Goal: Task Accomplishment & Management: Manage account settings

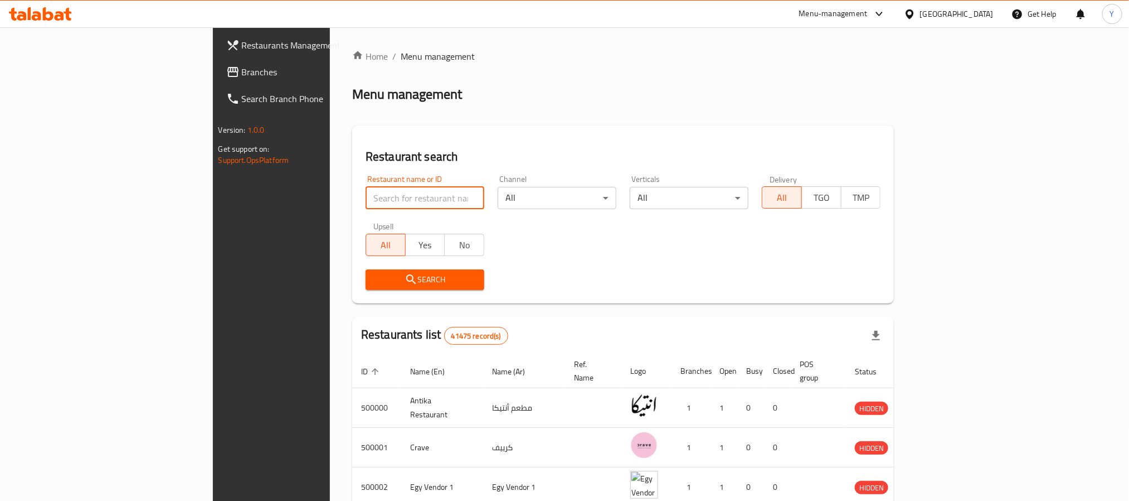
click at [366, 201] on input "search" at bounding box center [425, 198] width 119 height 22
paste input "689207"
type input "689207"
click button "Search" at bounding box center [425, 279] width 119 height 21
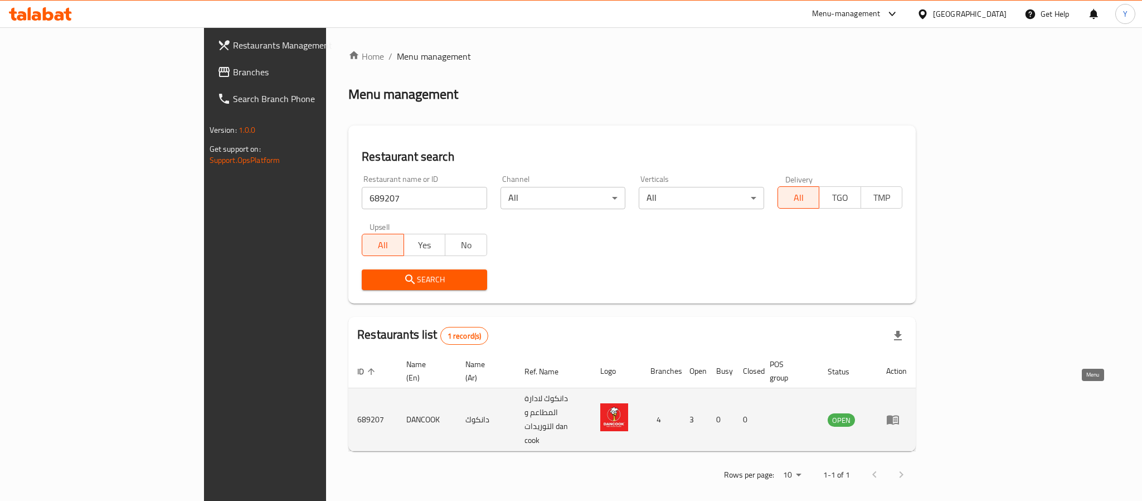
click at [900, 413] on icon "enhanced table" at bounding box center [892, 419] width 13 height 13
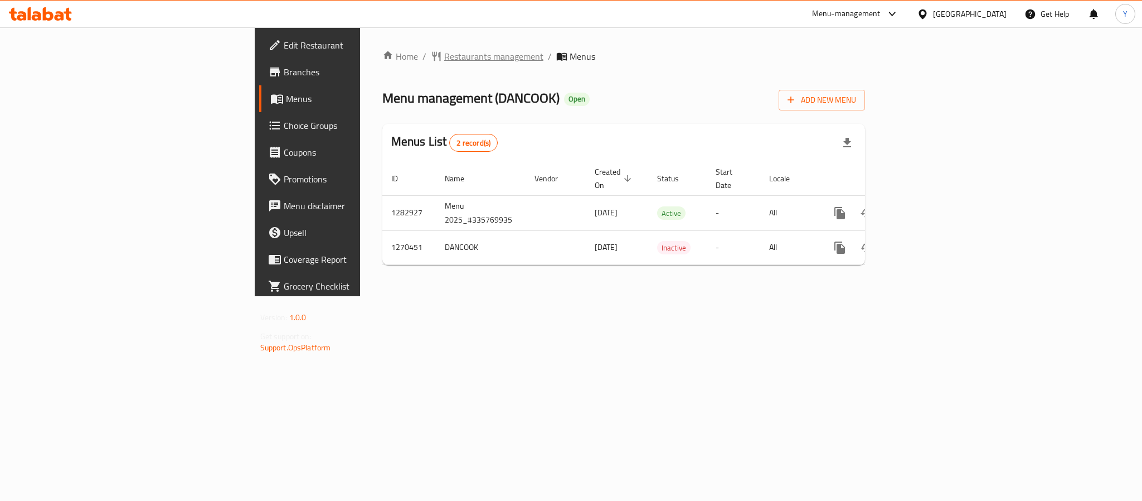
click at [444, 54] on span "Restaurants management" at bounding box center [493, 56] width 99 height 13
click at [284, 72] on span "Branches" at bounding box center [360, 71] width 153 height 13
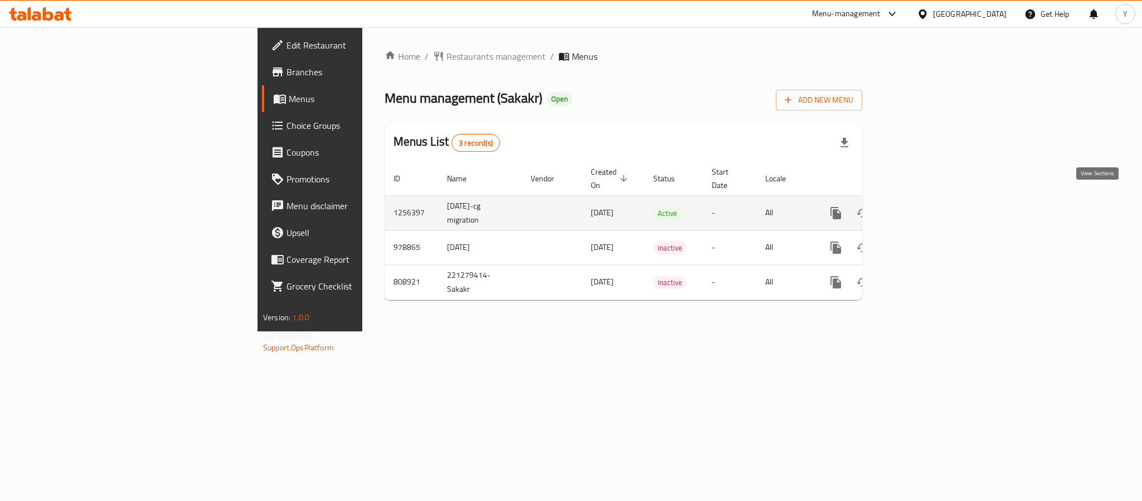
click at [923, 206] on icon "enhanced table" at bounding box center [916, 212] width 13 height 13
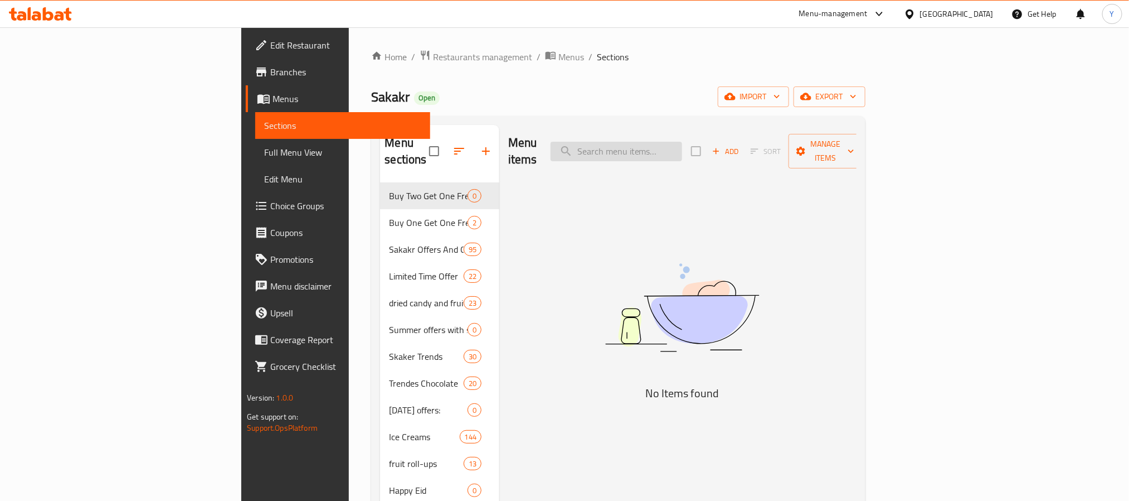
click at [682, 142] on input "search" at bounding box center [617, 152] width 132 height 20
paste input "سويس فرو كنافة شوكولاتة الحليب الفاخرة وكريمة الفستق 150 جرام"
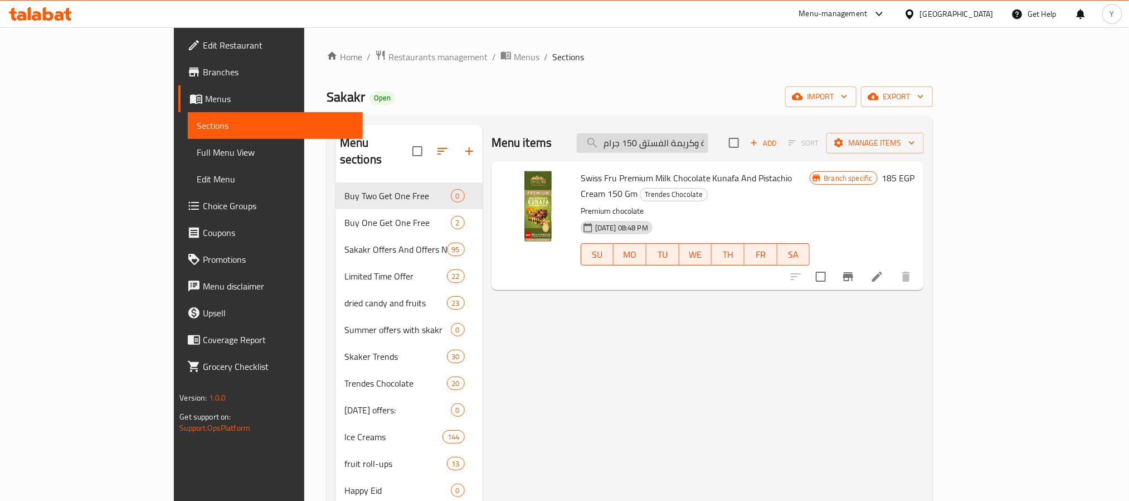
click at [700, 149] on input "سويس فرو كنافة شوكولاتة الحليب الفاخرة وكريمة الفستق 150 جرام" at bounding box center [643, 143] width 132 height 20
paste input "كنافة سويس فرو بريميوم بالشوكولاتة [GEOGRAPHIC_DATA]"
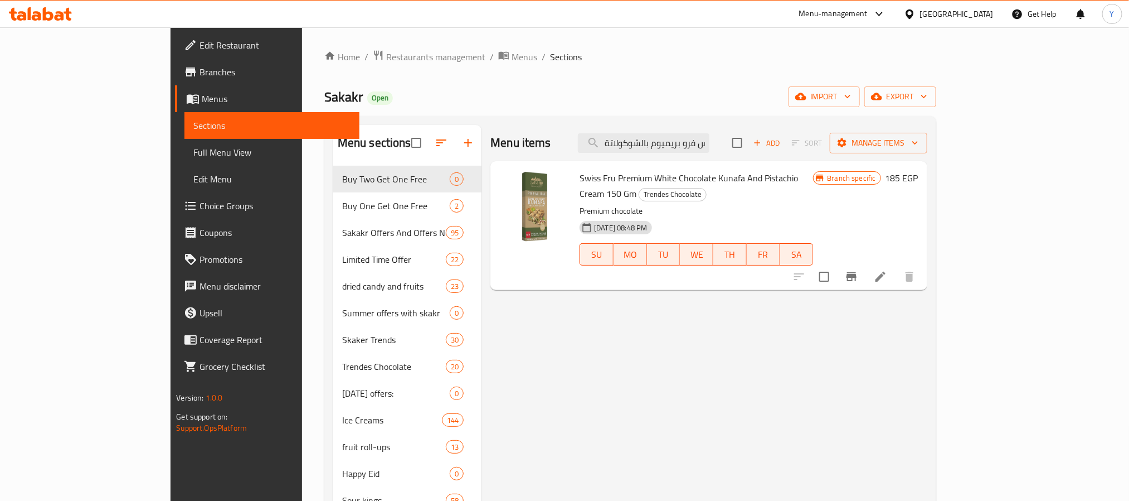
click at [728, 166] on div "Swiss Fru Premium White Chocolate Kunafa And Pistachio Cream 150 Gm Trendes Cho…" at bounding box center [696, 226] width 243 height 120
click at [710, 139] on input "كنافة سويس فرو بريميوم بالشوكولاتة [GEOGRAPHIC_DATA] وكريمة الفستق 150 جرام" at bounding box center [644, 143] width 132 height 20
paste input "سويس فرو بريميوم كراميل شوكولاتة بالحليب كنافة وكريمة سبيكولوس"
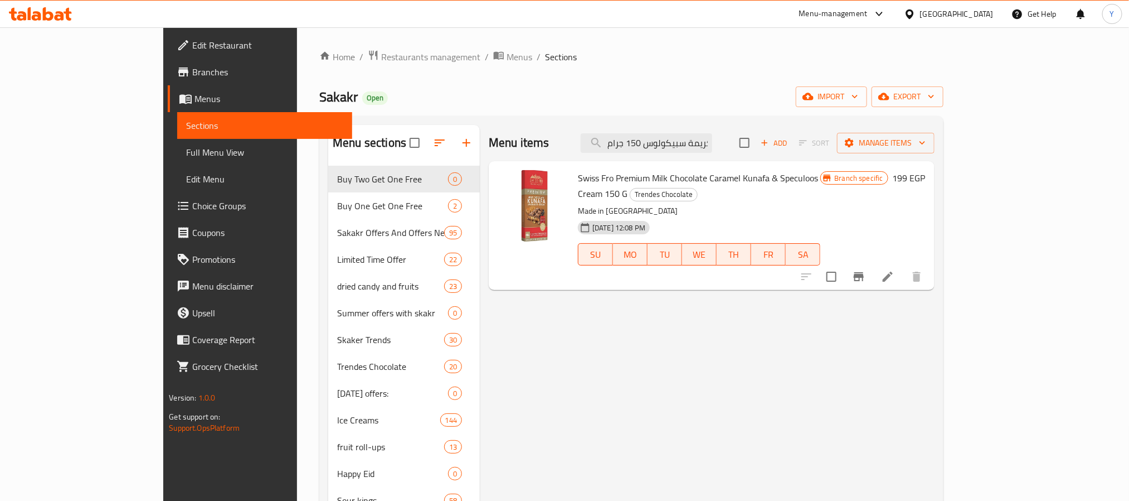
click at [676, 136] on input "سويس فرو بريميوم كراميل شوكولاتة بالحليب كنافة وكريمة سبيكولوس 150 جرام" at bounding box center [647, 143] width 132 height 20
paste input "شوكولاتة الحليب كنافة كريمة اللوز"
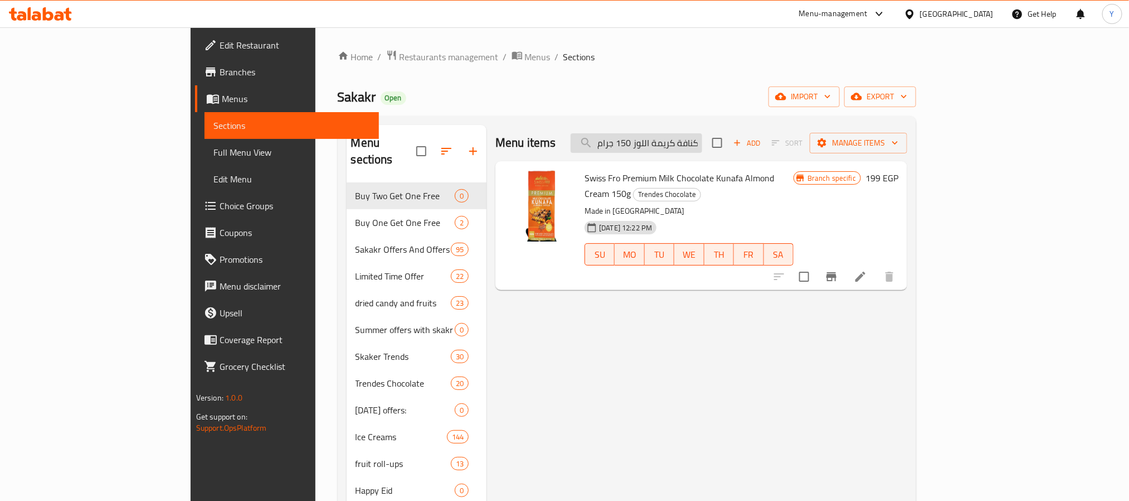
click at [702, 135] on input "سويس فرو بريميوم شوكولاتة الحليب كنافة كريمة اللوز 150 جرام" at bounding box center [637, 143] width 132 height 20
paste input "كنافة سويس فرو بريميوم بلوند شوكولاتة بالكراميل وكريمة سبيكولوس"
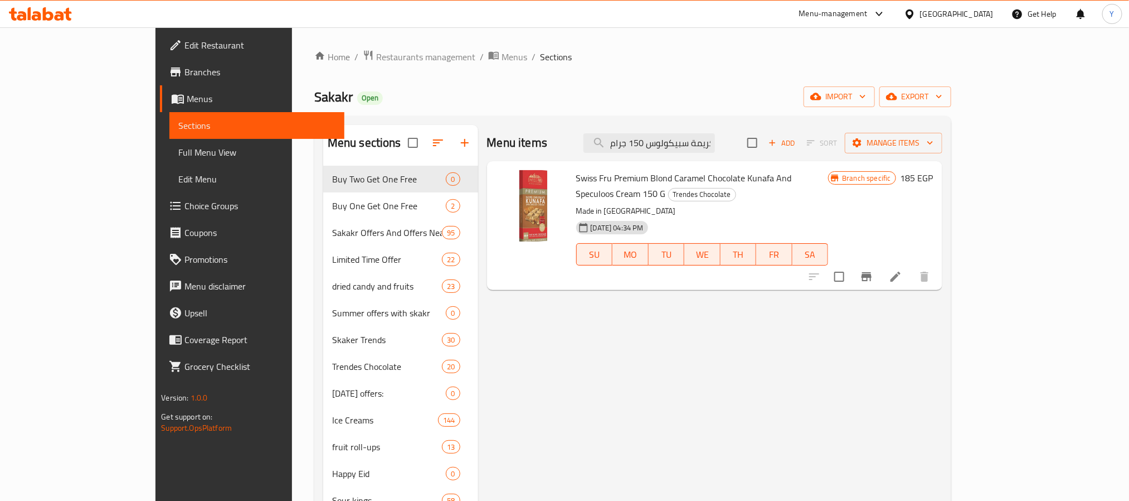
click at [314, 98] on span "Sakakr" at bounding box center [333, 96] width 38 height 25
copy span "Sakakr"
click at [314, 102] on span "Sakakr" at bounding box center [333, 96] width 38 height 25
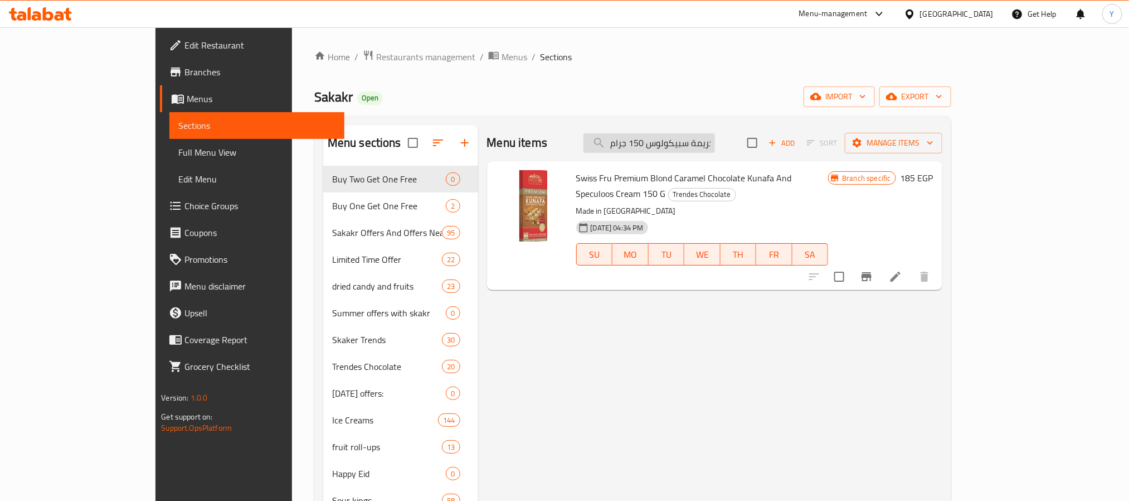
click at [739, 137] on div "Menu items كنافة سويس فرو بريميوم بلوند شوكولاتة بالكراميل وكريمة سبيكولوس 150 …" at bounding box center [714, 143] width 455 height 36
click at [715, 144] on input "كنافة سويس فرو بريميوم بلوند شوكولاتة بالكراميل وكريمة سبيكولوس 150 جرام" at bounding box center [650, 143] width 132 height 20
paste input "شكولاته [PERSON_NAME] ويفر نوبلتانه ٣٠ ج"
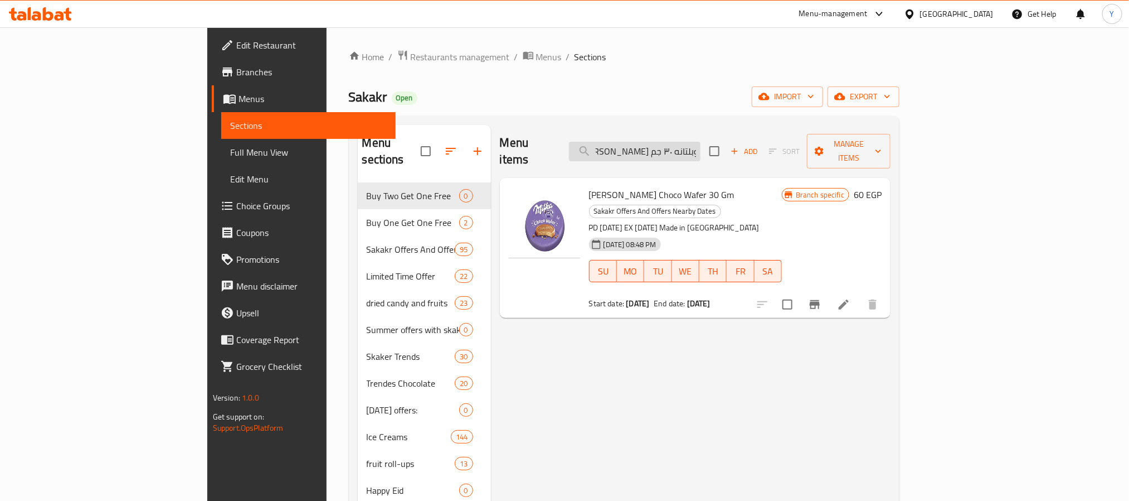
click at [701, 151] on input "شكولاته [PERSON_NAME] ويفر نوبلتانه ٣٠ جم" at bounding box center [635, 152] width 132 height 20
paste input "لواكر تورتينا زبدة الفول السوداني 21 جرا"
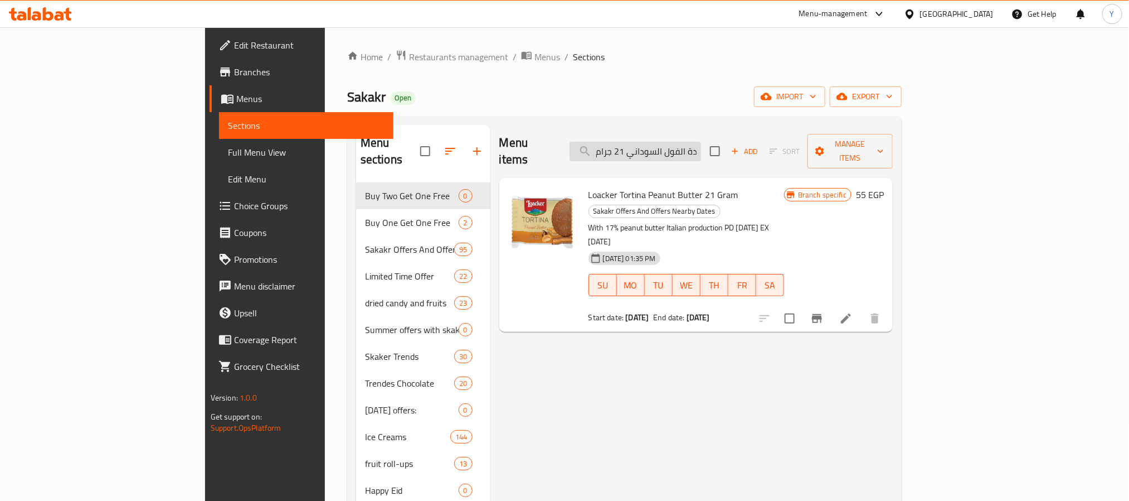
click at [701, 147] on input "لواكر تورتينا زبدة الفول السوداني 21 جرام" at bounding box center [636, 152] width 132 height 20
paste input "وكولاتة بيضاء كريم 55"
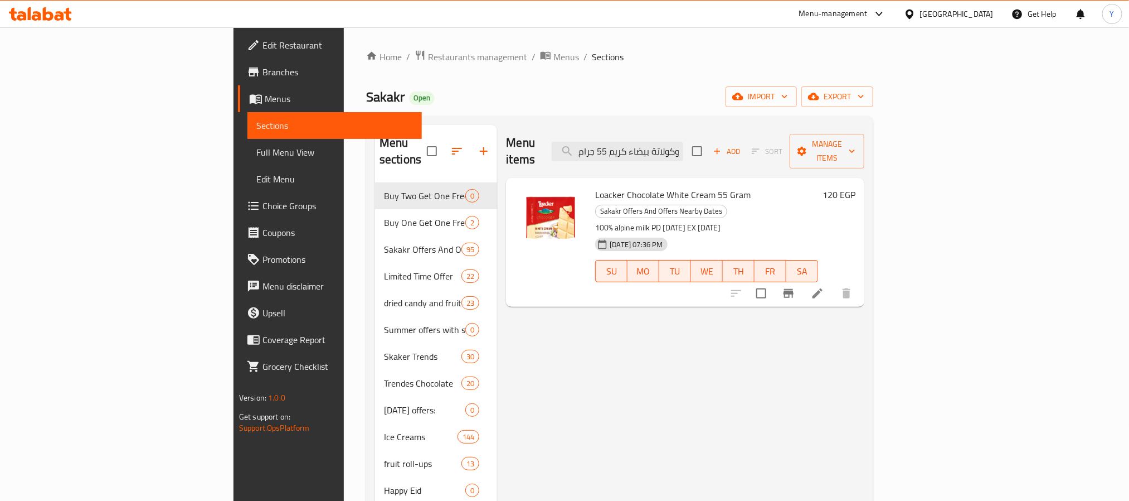
drag, startPoint x: 648, startPoint y: 195, endPoint x: 706, endPoint y: 196, distance: 58.5
click at [706, 221] on p "100% alpine milk PD [DATE] EX [DATE]" at bounding box center [706, 228] width 223 height 14
click at [659, 221] on p "100% alpine milk PD [DATE] EX [DATE]" at bounding box center [706, 228] width 223 height 14
drag, startPoint x: 595, startPoint y: 196, endPoint x: 644, endPoint y: 192, distance: 49.2
click at [644, 221] on p "100% alpine milk PD [DATE] EX [DATE]" at bounding box center [706, 228] width 223 height 14
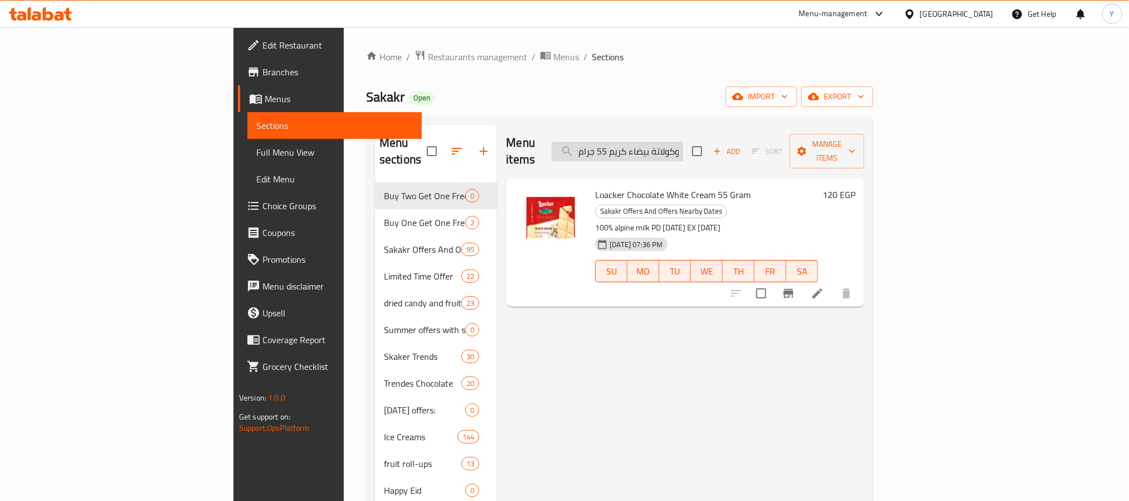
click at [683, 142] on input "لواكر شوكولاتة بيضاء كريم 55 جرام" at bounding box center [618, 152] width 132 height 20
paste input "وكليت"
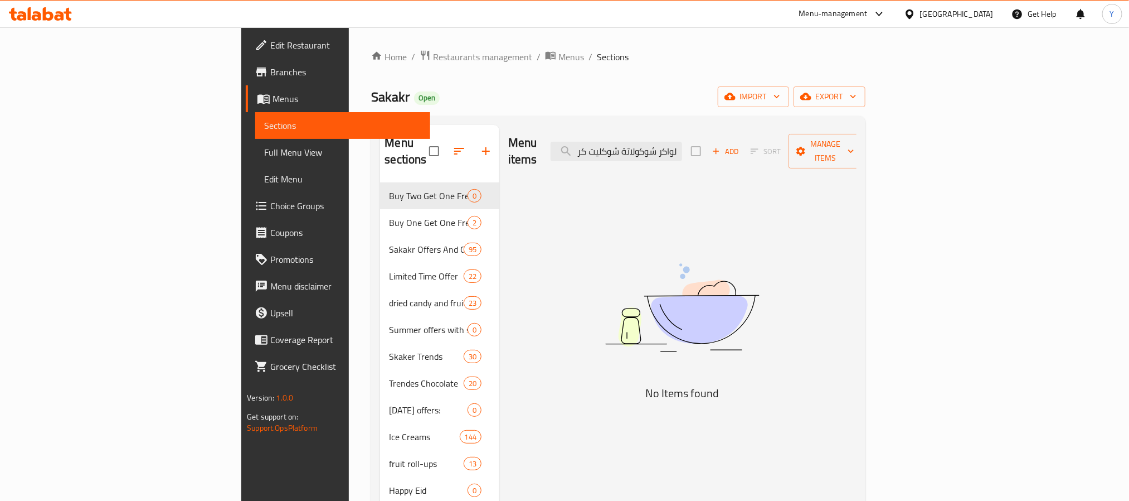
scroll to position [0, 1]
click at [682, 149] on input "لواكر شوكولاتة شوكليت كريم 55 جرا" at bounding box center [617, 152] width 132 height 20
paste input "م"
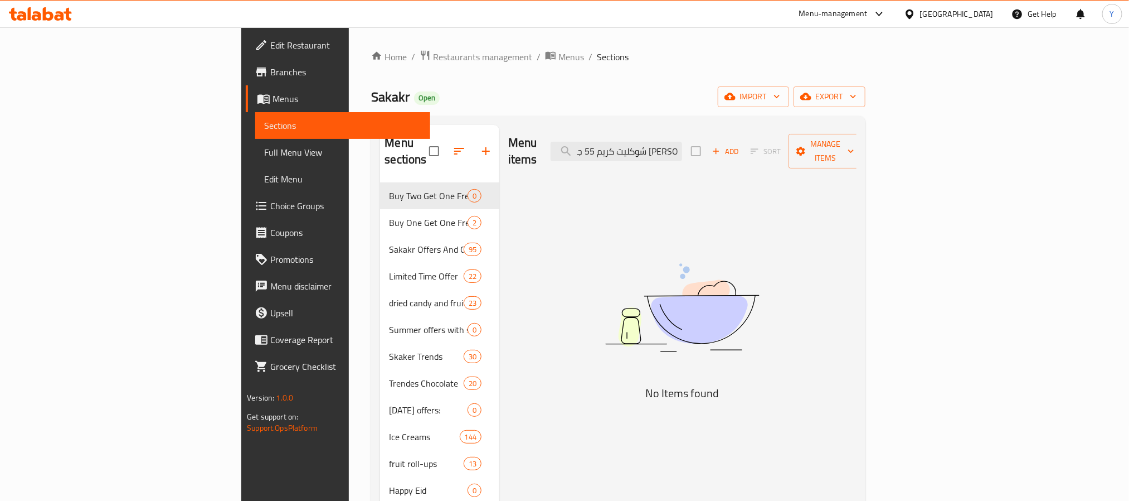
scroll to position [0, 0]
click at [682, 153] on input "[PERSON_NAME] شوكليت كريم 55 جرام" at bounding box center [617, 152] width 132 height 20
paste input "search"
click at [776, 131] on div "Menu items شوكولاتة شوكليت كريم 55 جرام Add Sort Manage items" at bounding box center [682, 151] width 348 height 53
drag, startPoint x: 714, startPoint y: 146, endPoint x: 703, endPoint y: 146, distance: 11.1
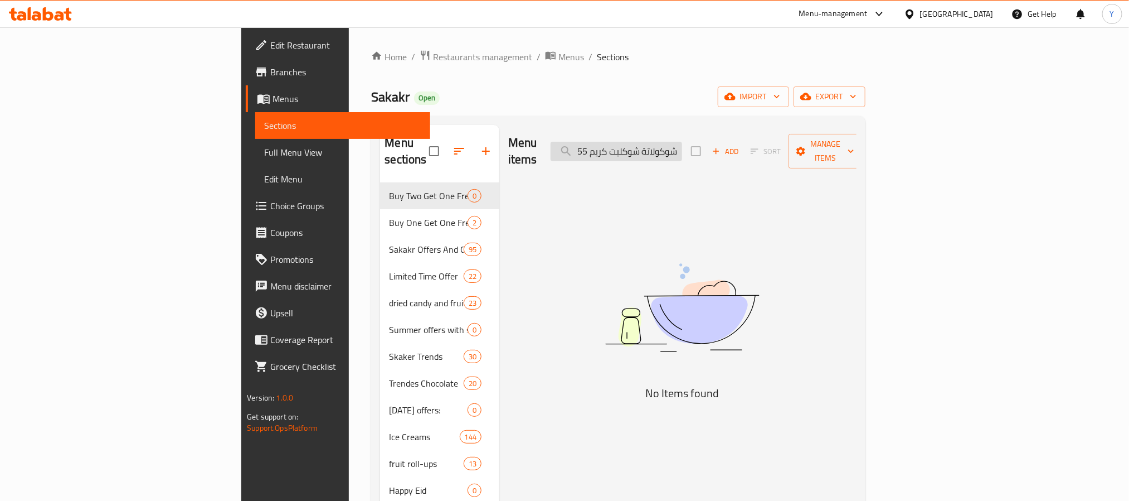
click at [682, 146] on input "شوكولاتة شوكليت كريم 55 جرام" at bounding box center [617, 152] width 132 height 20
drag, startPoint x: 716, startPoint y: 146, endPoint x: 782, endPoint y: 135, distance: 66.5
click at [782, 135] on div "Menu items شوكولاتة شوكليت كريم 55 جرام Add Sort Manage items" at bounding box center [682, 151] width 348 height 53
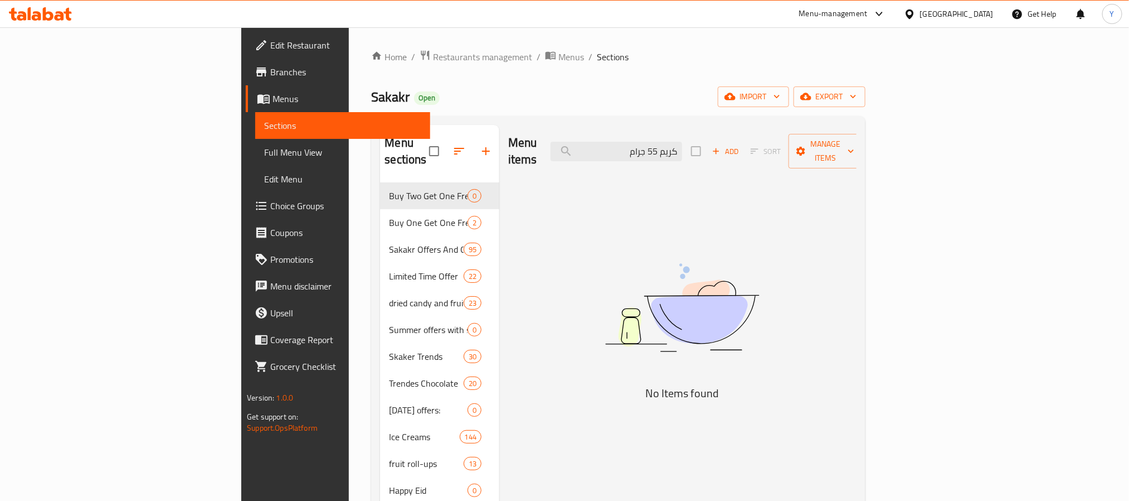
scroll to position [0, 0]
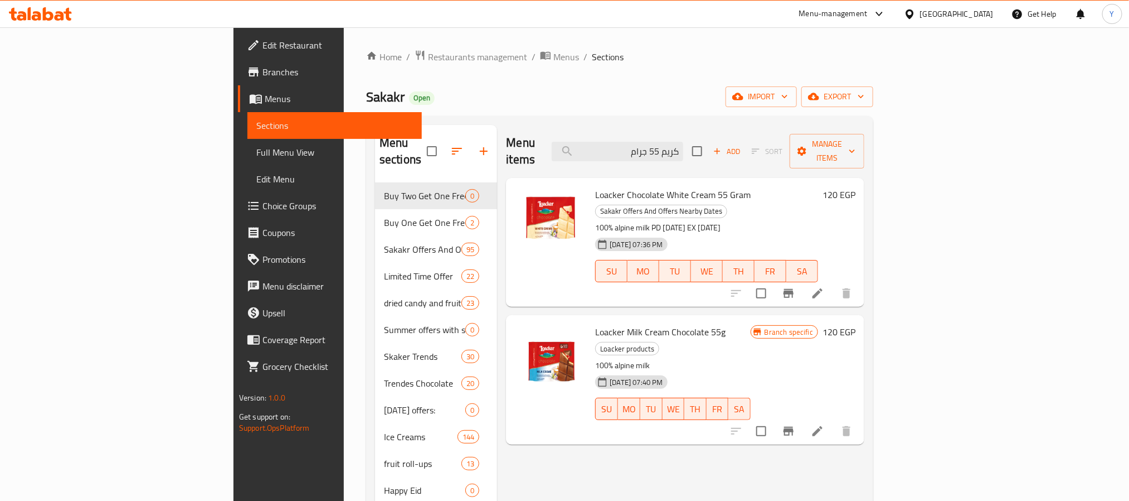
type input "كريم 55 جرام"
click at [825, 424] on icon at bounding box center [817, 430] width 13 height 13
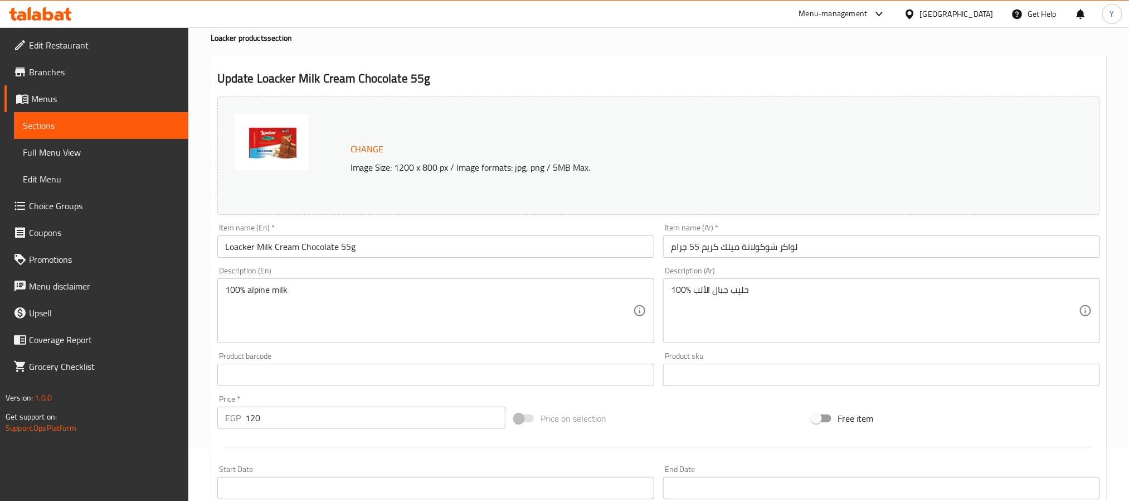
scroll to position [84, 0]
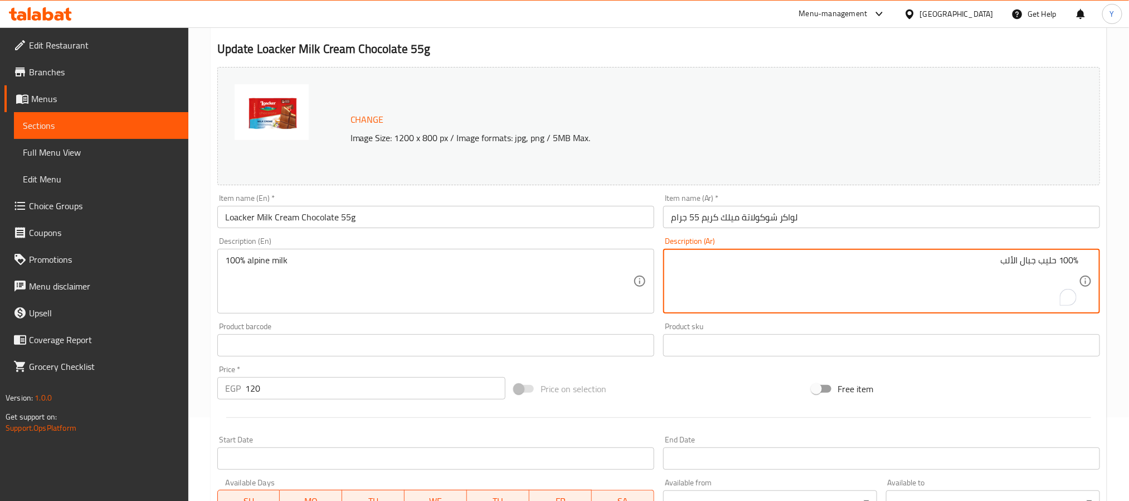
click at [922, 212] on input "لواكر شوكولاتة ميلك كريم 55 جرام" at bounding box center [881, 217] width 437 height 22
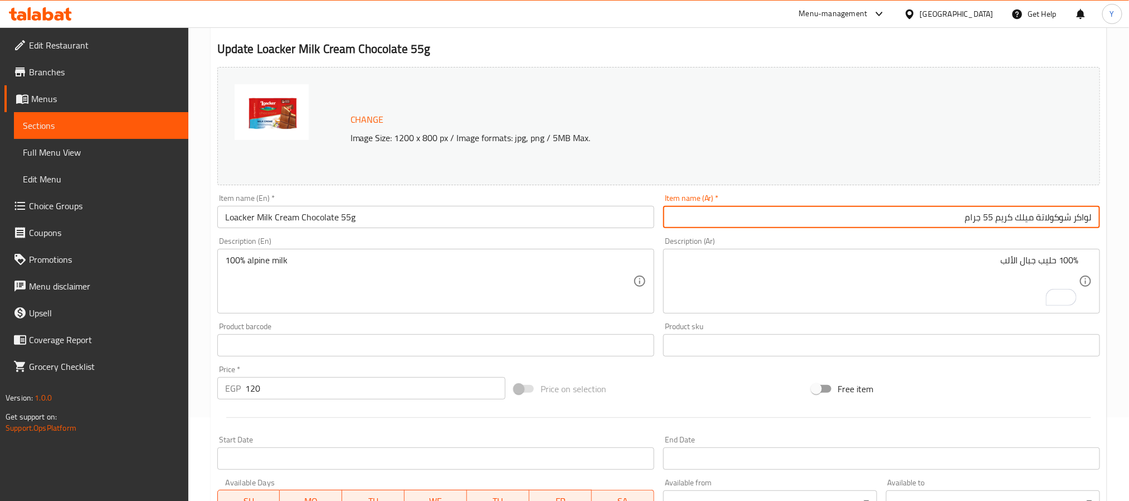
click at [685, 109] on div "Change Image Size: 1200 x 800 px / Image formats: jpg, png / 5MB Max." at bounding box center [664, 126] width 637 height 36
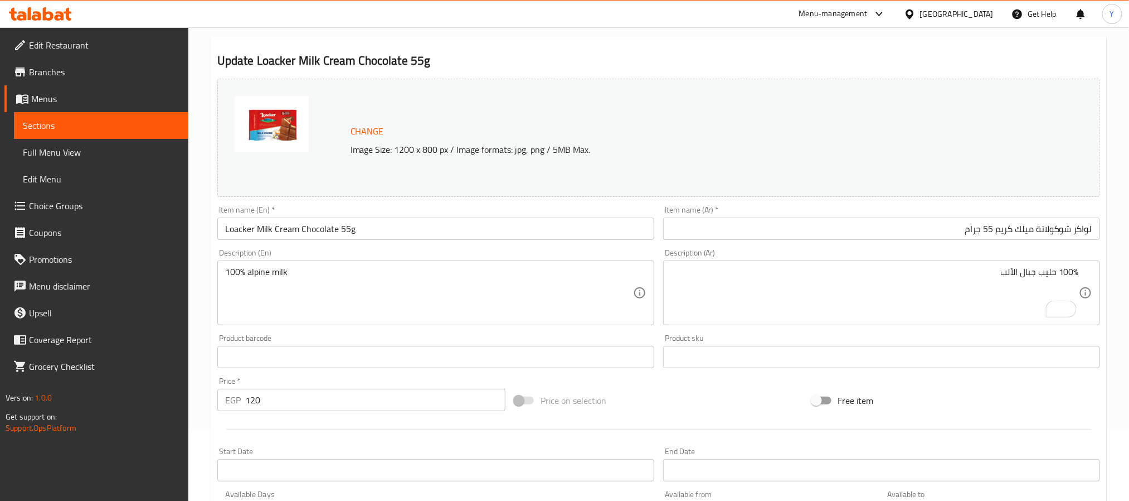
scroll to position [0, 0]
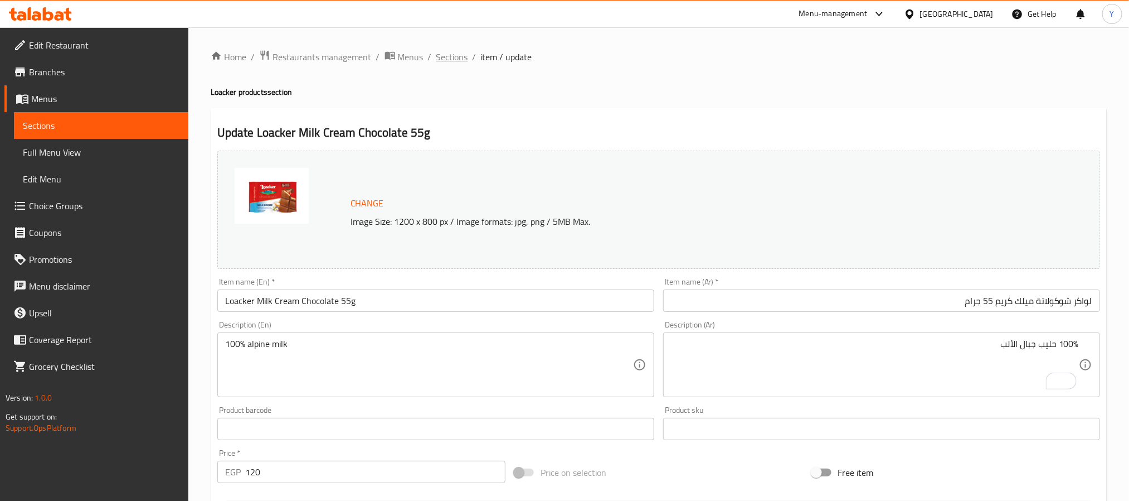
click at [439, 52] on span "Sections" at bounding box center [453, 56] width 32 height 13
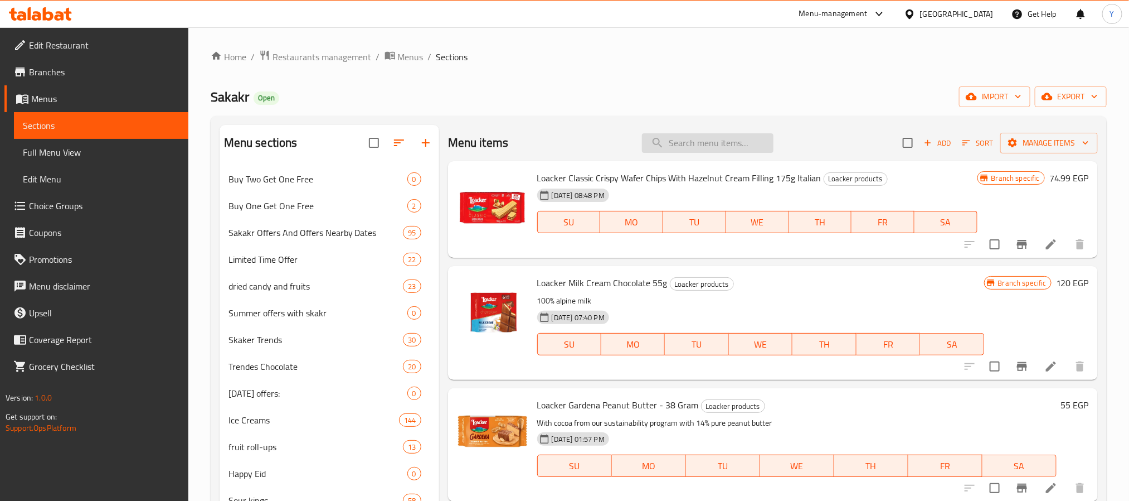
click at [706, 137] on input "search" at bounding box center [708, 143] width 132 height 20
paste input "شكولاته [PERSON_NAME] ويفر نوبلتانه ٣٠ جم"
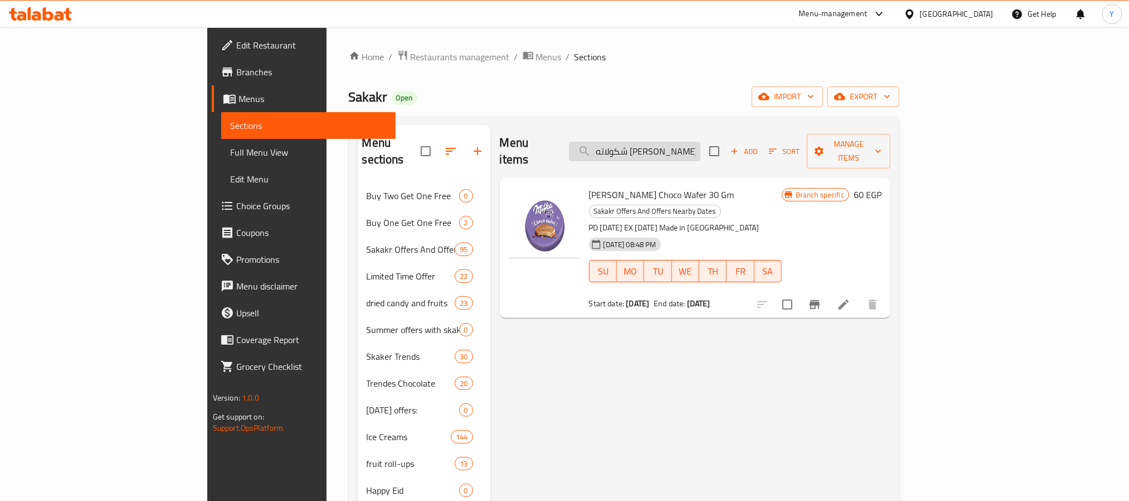
click at [689, 153] on input "شكولاته [PERSON_NAME] ويفر نوبلتانه ٣٠ جم" at bounding box center [635, 152] width 132 height 20
paste input "لواكر تورتينا زبدة الفول السوداني 21 جرا"
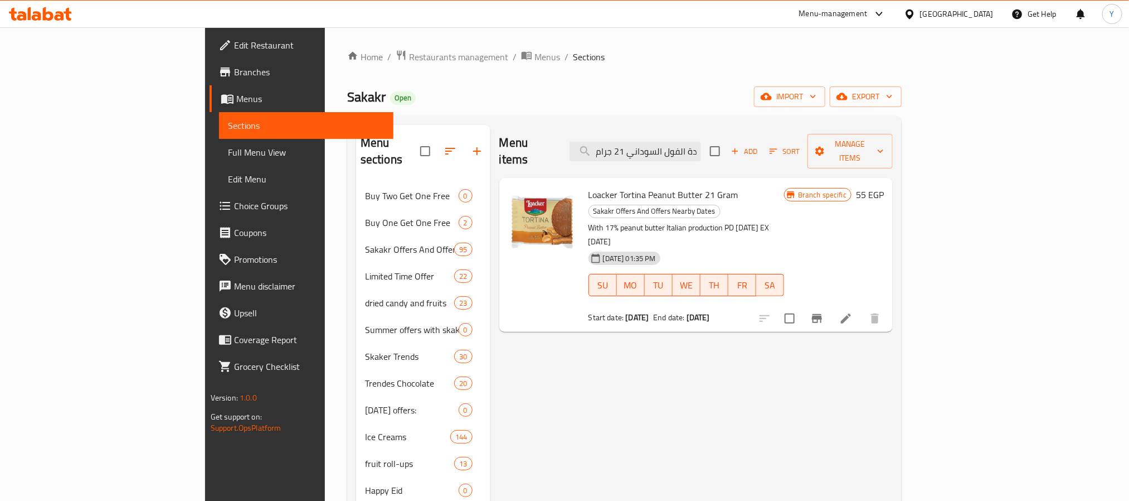
drag, startPoint x: 728, startPoint y: 196, endPoint x: 779, endPoint y: 194, distance: 51.3
click at [779, 221] on p "With 17% peanut butter Italian production PD [DATE] EX [DATE]" at bounding box center [687, 235] width 196 height 28
click at [701, 144] on input "لواكر تورتينا زبدة الفول السوداني 21 جرام" at bounding box center [636, 152] width 132 height 20
paste input "يت كات مشروب هوت شوكليت الساخن 33 ج"
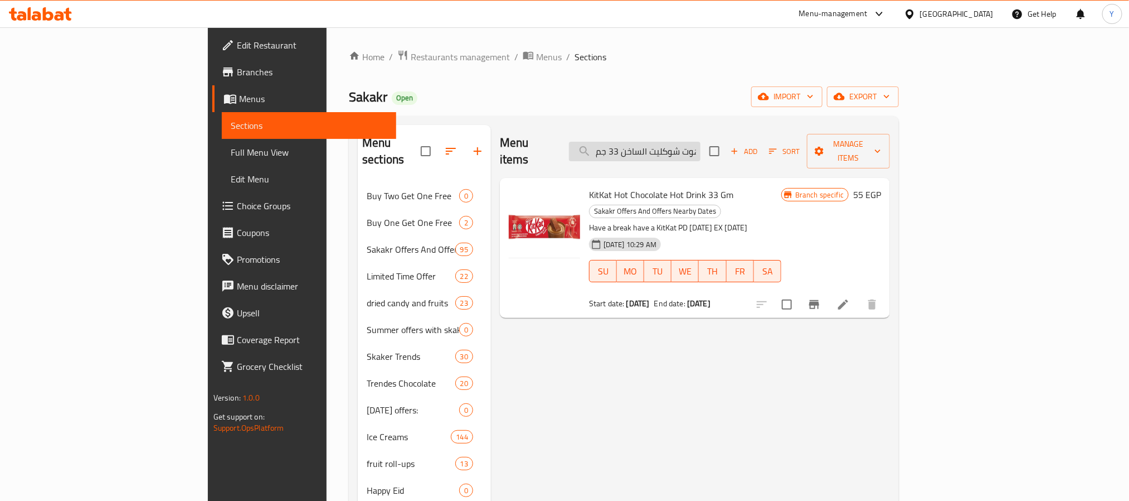
click at [694, 142] on input "كيت كات مشروب هوت شوكليت الساخن 33 جم" at bounding box center [635, 152] width 132 height 20
paste input "شوكولاتة شوكليت كري"
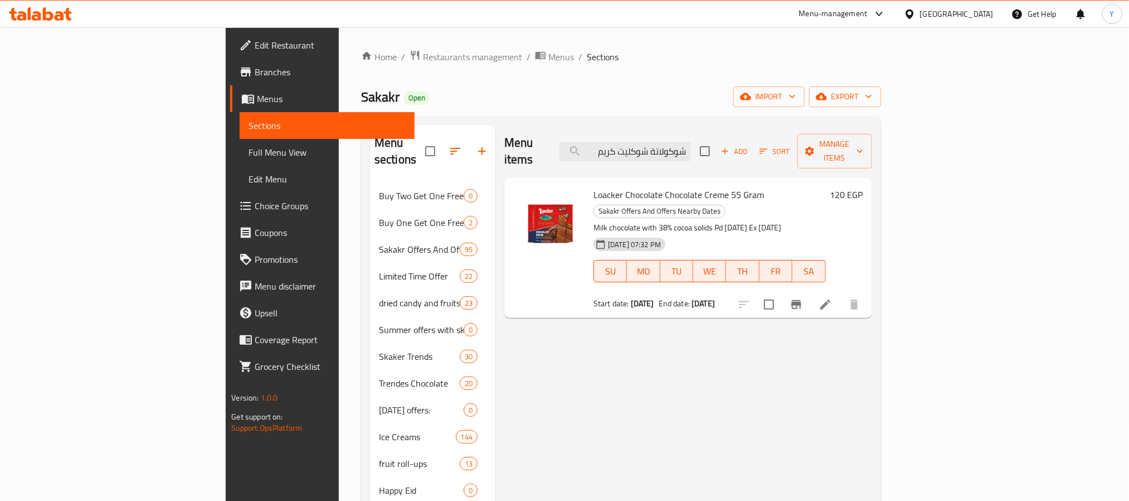
click at [666, 187] on div "Loacker Chocolate Chocolate Creme 55 Gram Sakakr Offers And Offers Nearby Dates…" at bounding box center [709, 247] width 241 height 131
click at [669, 186] on span "Loacker Chocolate Chocolate Creme 55 Gram" at bounding box center [679, 194] width 171 height 17
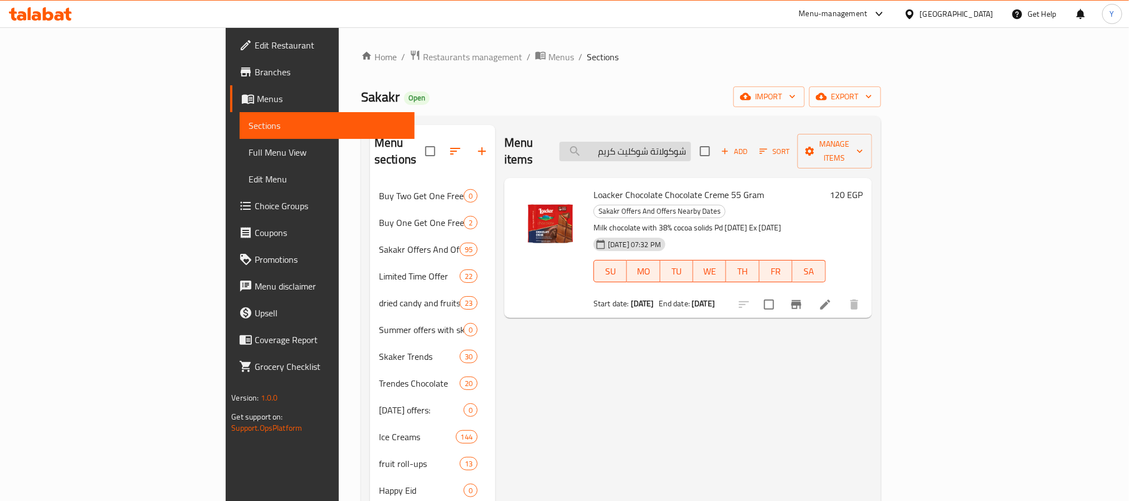
click at [691, 142] on input "شوكولاتة شوكليت كريم" at bounding box center [626, 152] width 132 height 20
paste input "لواكر شوكولاتة بيضاء"
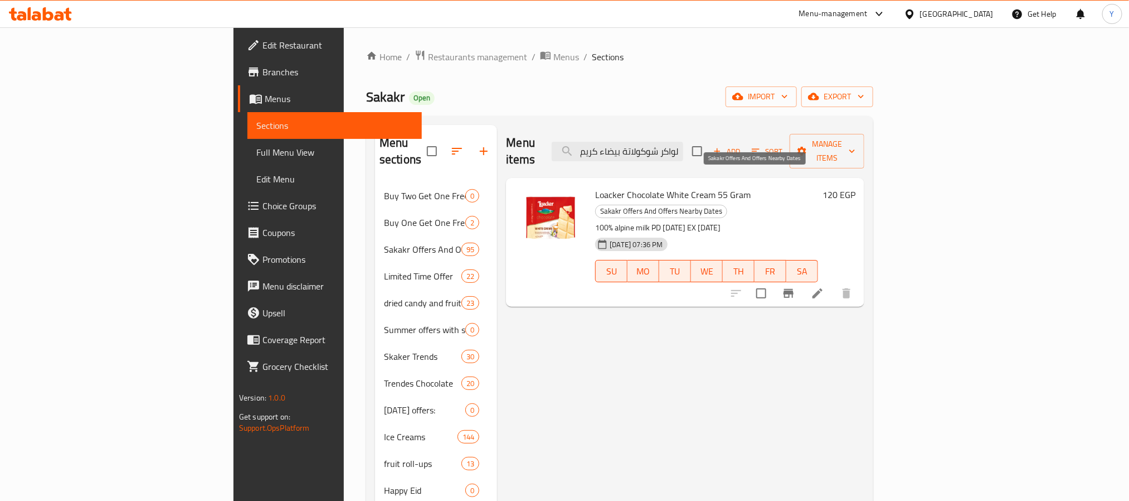
click at [706, 205] on span "Sakakr Offers And Offers Nearby Dates" at bounding box center [661, 211] width 131 height 13
drag, startPoint x: 706, startPoint y: 181, endPoint x: 802, endPoint y: 174, distance: 95.6
click at [727, 205] on span "Sakakr Offers And Offers Nearby Dates" at bounding box center [661, 211] width 131 height 13
click at [683, 142] on input "لواكر شوكولاتة بيضاء كريم" at bounding box center [618, 152] width 132 height 20
paste input "ريتر سبورت ديو سويت سالتي 218 جرا"
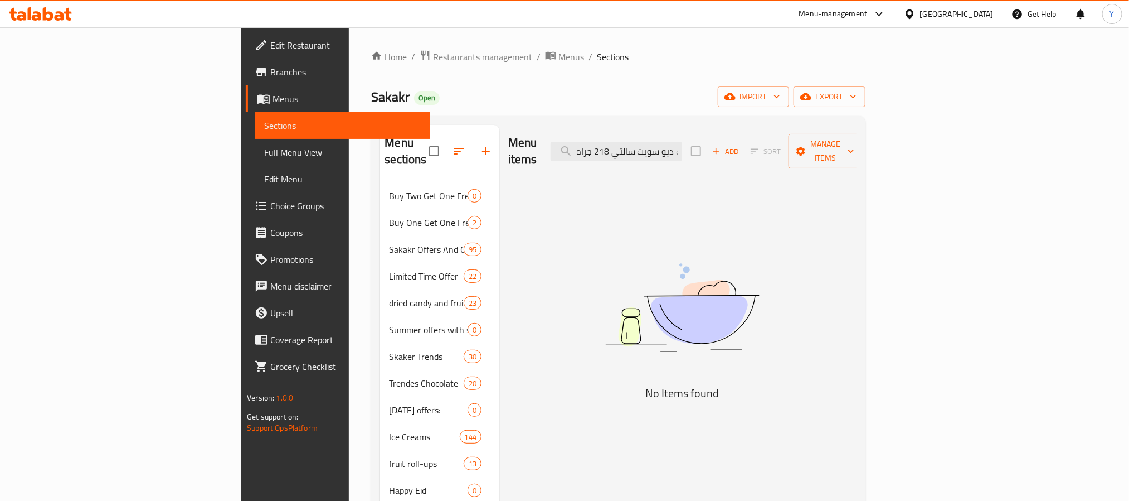
scroll to position [0, 1]
drag, startPoint x: 754, startPoint y: 140, endPoint x: 864, endPoint y: 129, distance: 109.8
click at [857, 129] on div "Menu items ريتر سبورت ديو سويت سالتي 218 جرام Add Sort Manage items" at bounding box center [682, 151] width 348 height 53
click at [682, 151] on input "ريتر سبورت ديو سويت سالتي 218 جرام" at bounding box center [617, 152] width 132 height 20
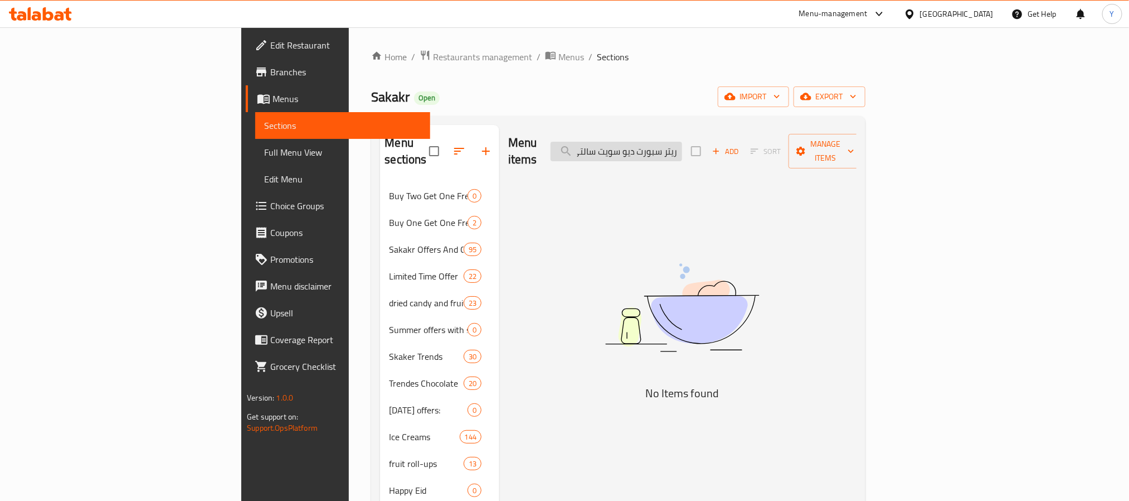
paste input "بورت ديو سويت سالتي"
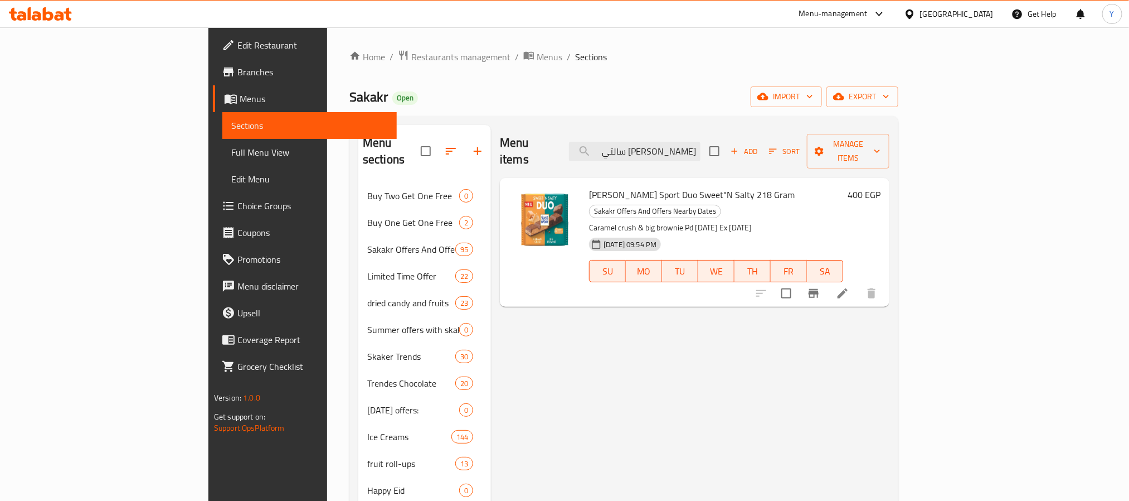
click at [698, 221] on p "Caramel crush & big brownie Pd [DATE] Ex [DATE]" at bounding box center [716, 228] width 254 height 14
drag, startPoint x: 698, startPoint y: 200, endPoint x: 759, endPoint y: 193, distance: 61.7
click at [699, 221] on p "Caramel crush & big brownie Pd [DATE] Ex [DATE]" at bounding box center [716, 228] width 254 height 14
click at [738, 233] on div "[DATE] 09:54 PM SU MO TU WE TH FR SA" at bounding box center [716, 263] width 263 height 60
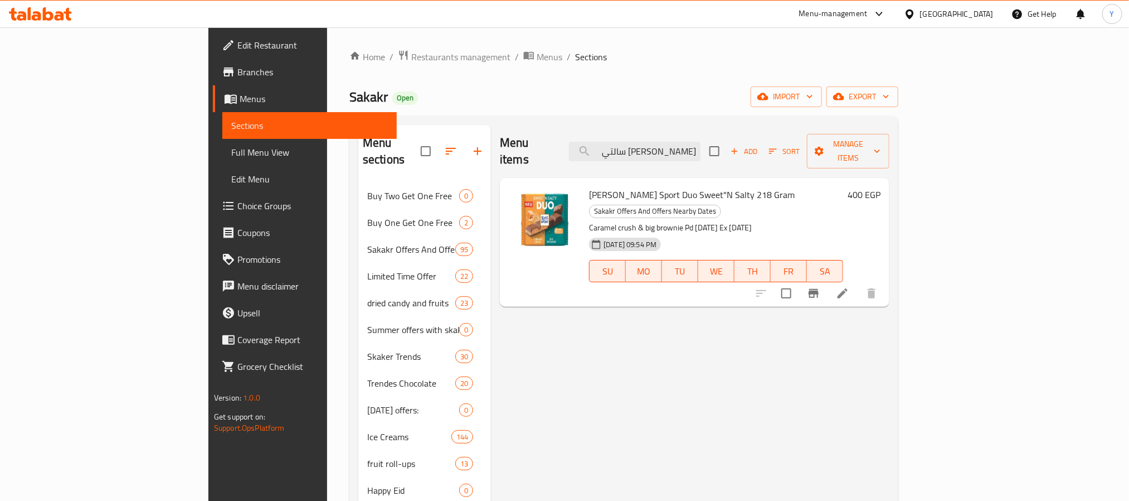
click at [734, 156] on div "Menu items سبورت ديو سويت سالتي Add Sort Manage items" at bounding box center [695, 151] width 390 height 53
click at [701, 146] on input "[PERSON_NAME] سالتي" at bounding box center [635, 152] width 132 height 20
paste input "يتر سبورت ديو كرانشي 218 جرام"
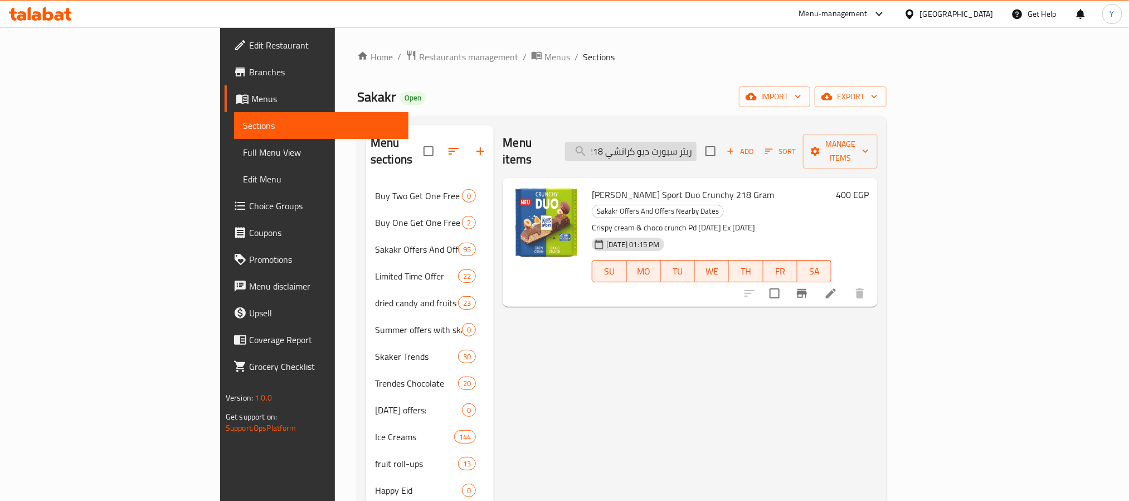
click at [697, 146] on input "ريتر سبورت ديو كرانشي 218 جرام" at bounding box center [631, 152] width 132 height 20
paste input "وزمو وندرز 20"
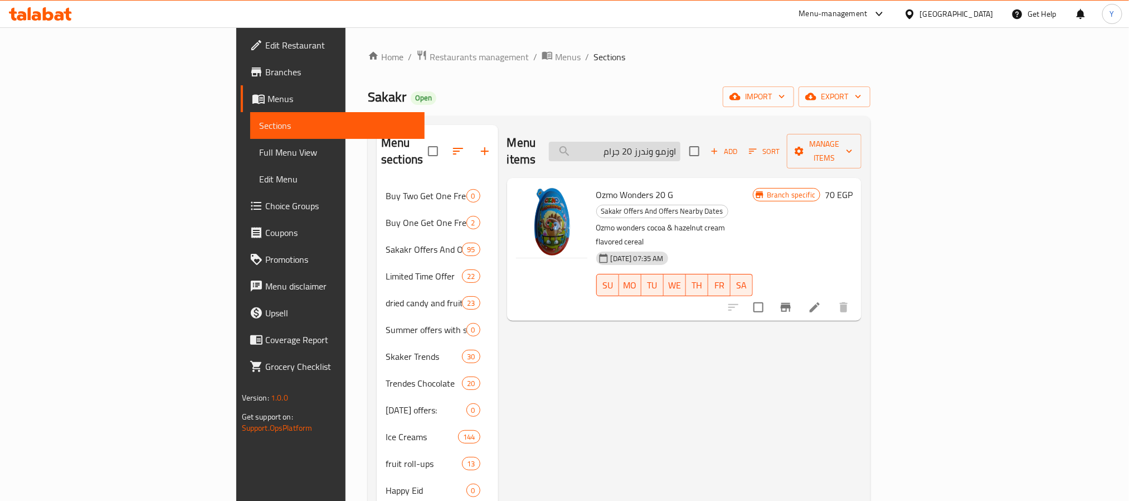
click at [681, 142] on input "اوزمو وندرز 20 جرام" at bounding box center [615, 152] width 132 height 20
paste input "يتر سبورت موسي الكاكاو 10"
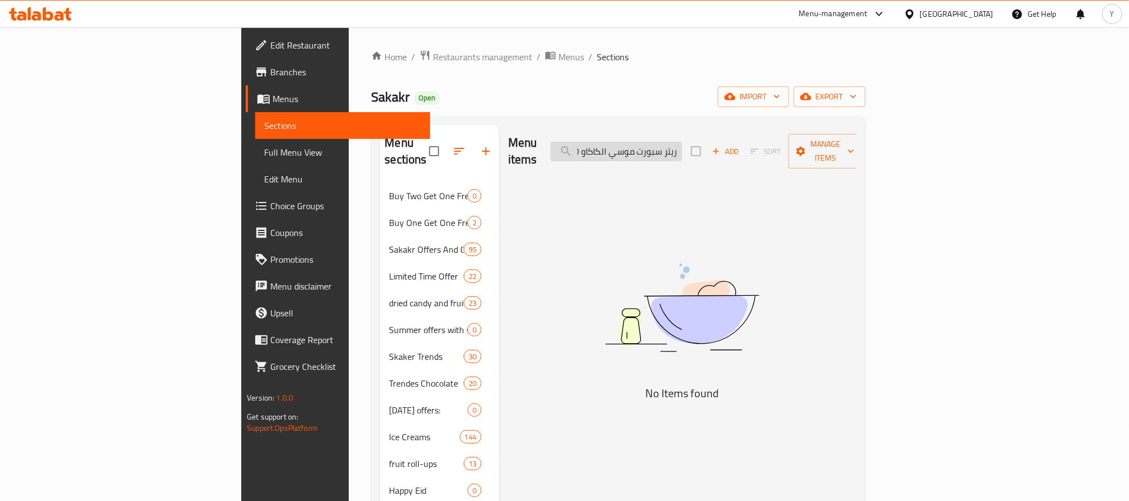
click at [682, 142] on input "ريتر سبورت موسي الكاكاو 100 جرام" at bounding box center [617, 152] width 132 height 20
paste input "بورت موسي الكاكاو"
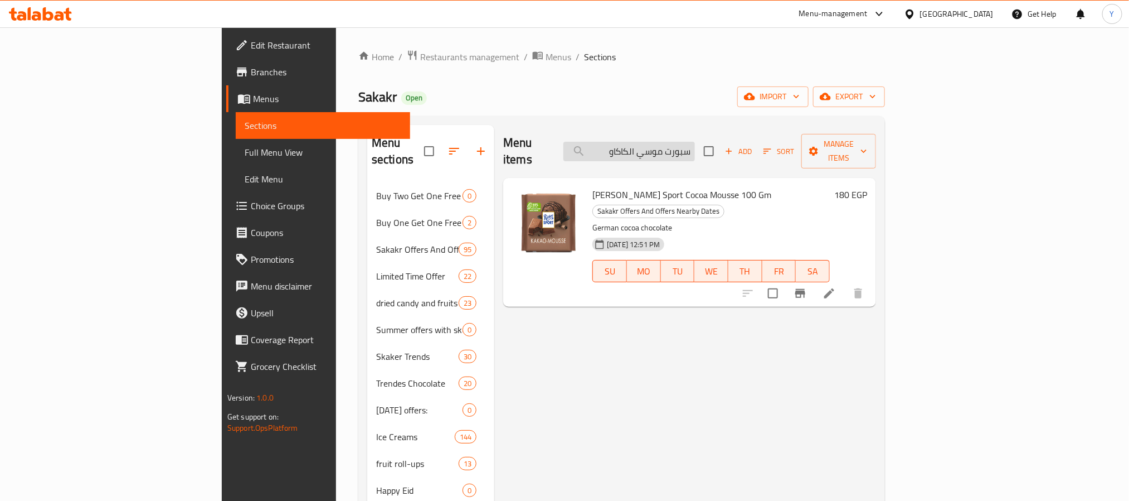
click at [695, 143] on input "سبورت موسي الكاكاو" at bounding box center [630, 152] width 132 height 20
paste input "وبا شوبس لوليز"
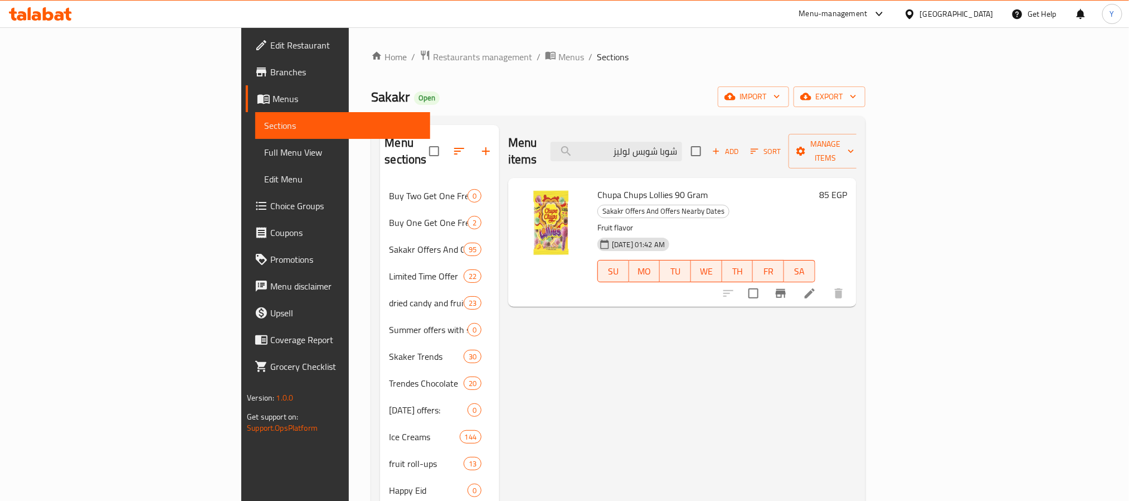
click at [599, 186] on span "Chupa Chups Lollies 90 Gram" at bounding box center [653, 194] width 110 height 17
copy h6 "Chupa Chups Lollies 90 Gram"
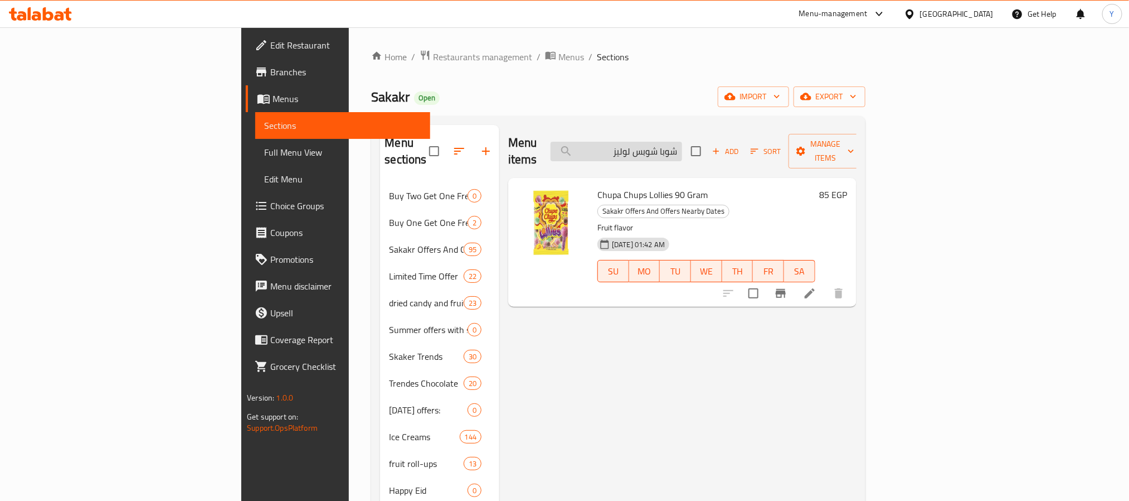
click at [682, 142] on input "شوبا شوبس لوليز" at bounding box center [617, 152] width 132 height 20
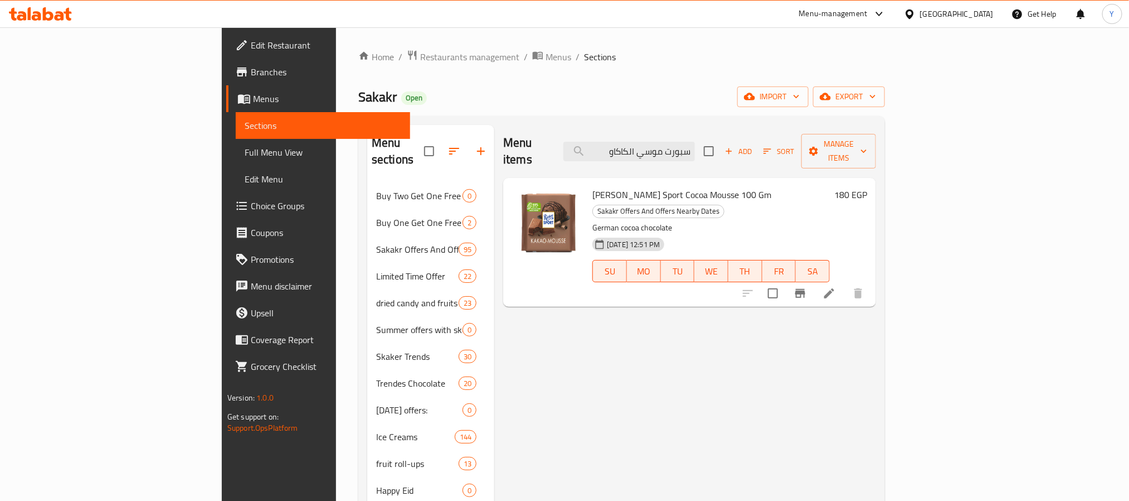
click at [593, 186] on span "[PERSON_NAME] Sport Cocoa Mousse 100 Gm" at bounding box center [682, 194] width 179 height 17
copy h6 "[PERSON_NAME] Sport Cocoa Mousse 100 Gm"
click at [695, 143] on input "سبورت موسي الكاكاو" at bounding box center [630, 152] width 132 height 20
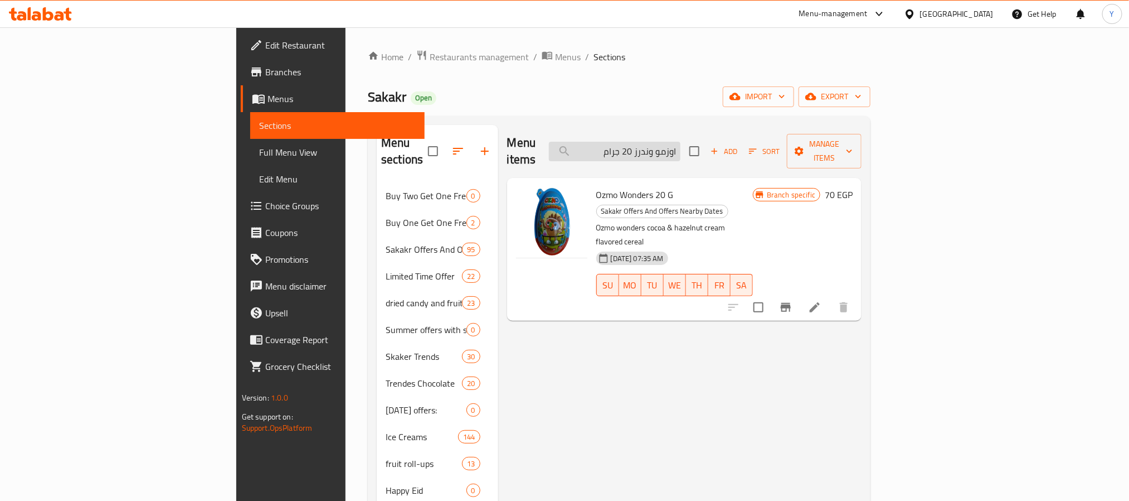
click at [681, 149] on input "اوزمو وندرز 20 جرام" at bounding box center [615, 152] width 132 height 20
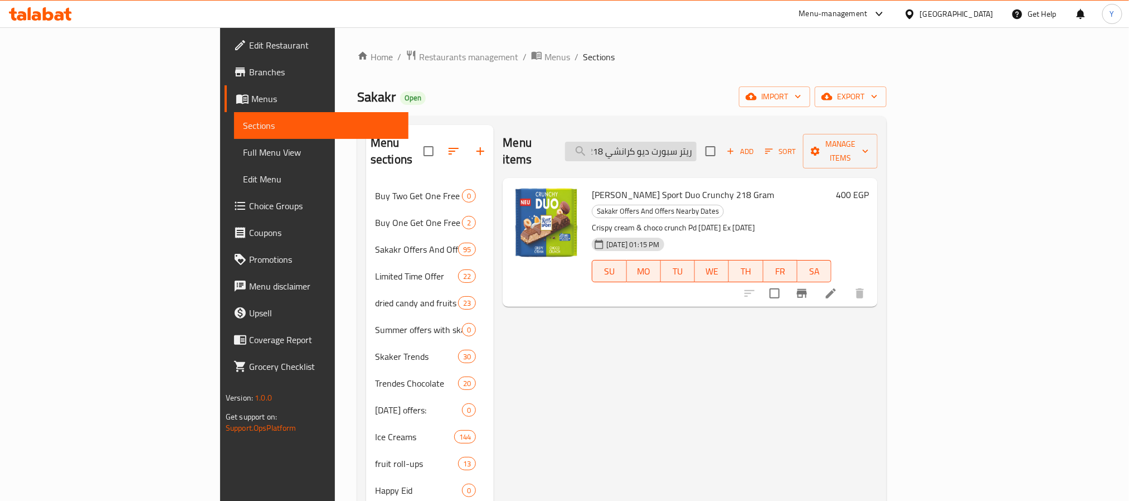
click at [697, 142] on input "ريتر سبورت ديو كرانشي 218 جرام" at bounding box center [631, 152] width 132 height 20
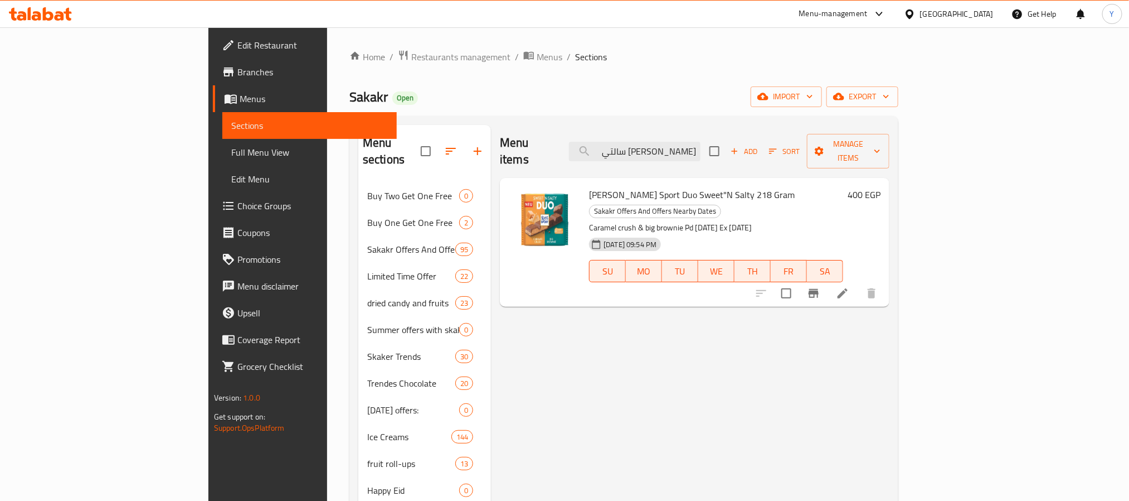
type input "[PERSON_NAME] سالتي"
click at [350, 92] on span "Sakakr" at bounding box center [369, 96] width 38 height 25
copy span "Sakakr"
click at [890, 103] on span "export" at bounding box center [863, 97] width 54 height 14
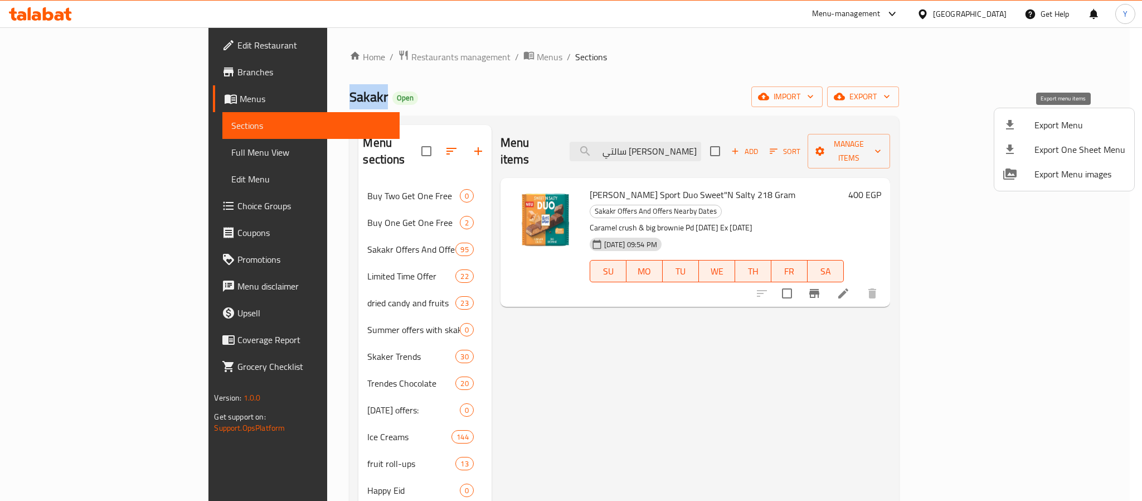
click at [1038, 124] on span "Export Menu" at bounding box center [1080, 124] width 91 height 13
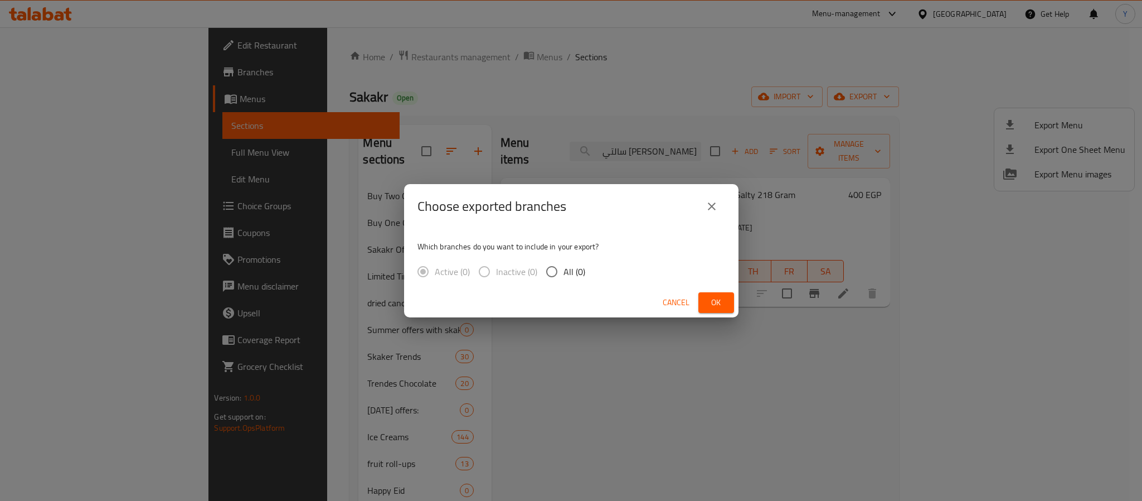
click at [566, 270] on span "All (0)" at bounding box center [575, 271] width 22 height 13
click at [564, 270] on input "All (0)" at bounding box center [551, 271] width 23 height 23
radio input "true"
click at [726, 303] on button "Ok" at bounding box center [717, 302] width 36 height 21
click at [716, 297] on span "Ok" at bounding box center [716, 302] width 18 height 14
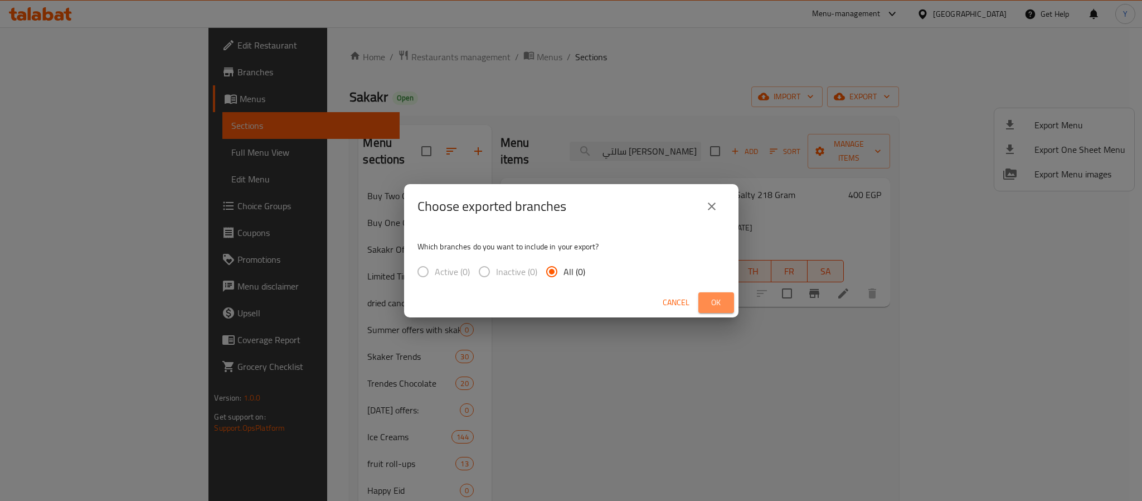
click at [711, 296] on span "Ok" at bounding box center [716, 302] width 18 height 14
click at [704, 300] on button "Ok" at bounding box center [717, 302] width 36 height 21
click at [709, 303] on span "Ok" at bounding box center [716, 302] width 18 height 14
click at [708, 206] on icon "close" at bounding box center [711, 206] width 13 height 13
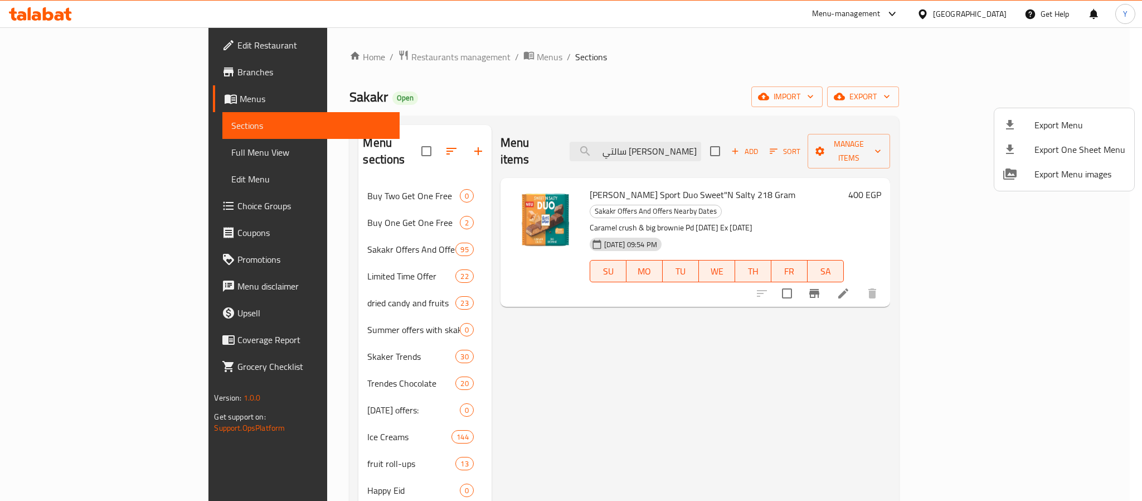
click at [696, 283] on div at bounding box center [571, 250] width 1142 height 501
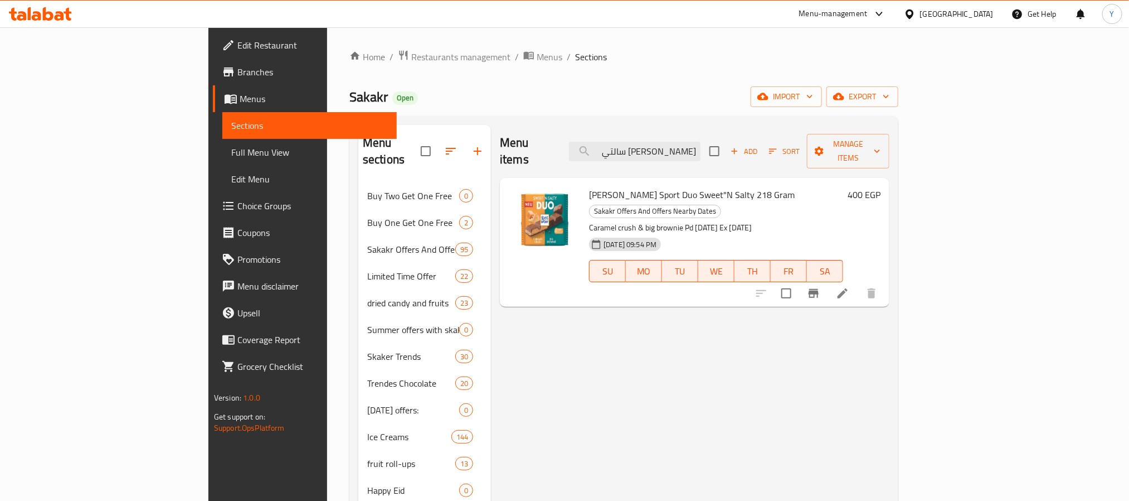
click at [899, 105] on button "export" at bounding box center [863, 96] width 72 height 21
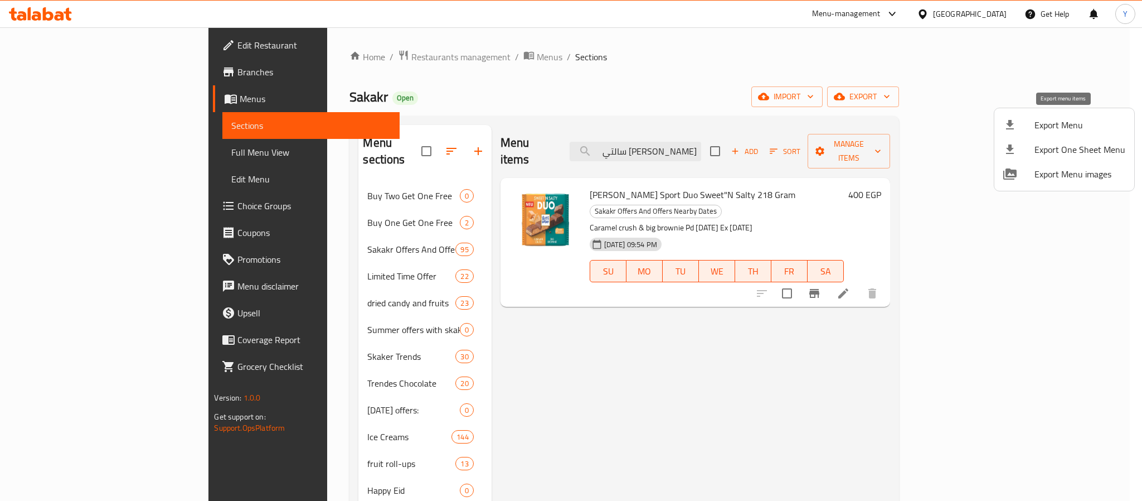
click at [1054, 134] on li "Export Menu" at bounding box center [1065, 125] width 140 height 25
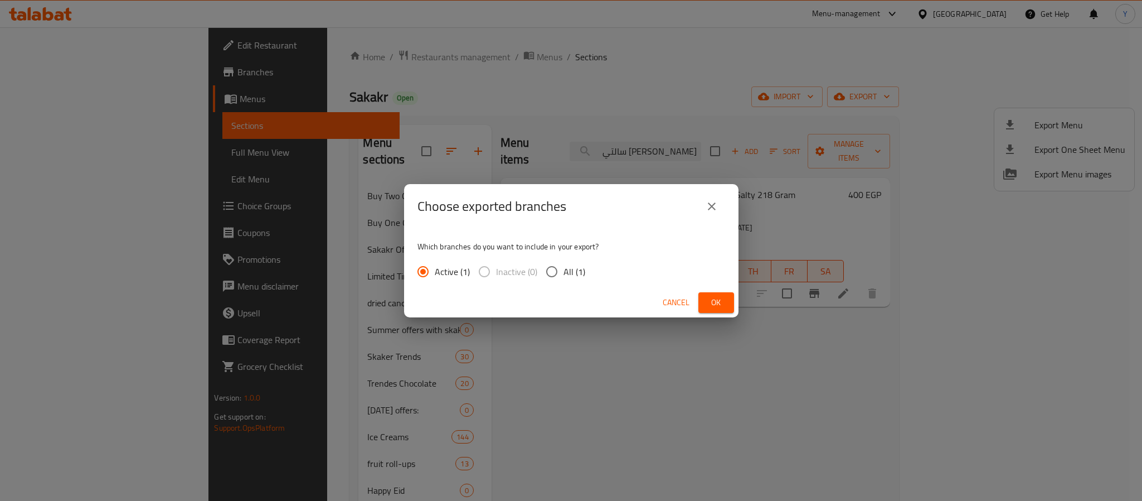
click at [587, 270] on div "Active (1) Inactive (0) All (1)" at bounding box center [506, 271] width 177 height 23
click at [579, 278] on span "All (1)" at bounding box center [575, 271] width 22 height 13
click at [564, 278] on input "All (1)" at bounding box center [551, 271] width 23 height 23
radio input "true"
click at [721, 305] on span "Ok" at bounding box center [716, 302] width 18 height 14
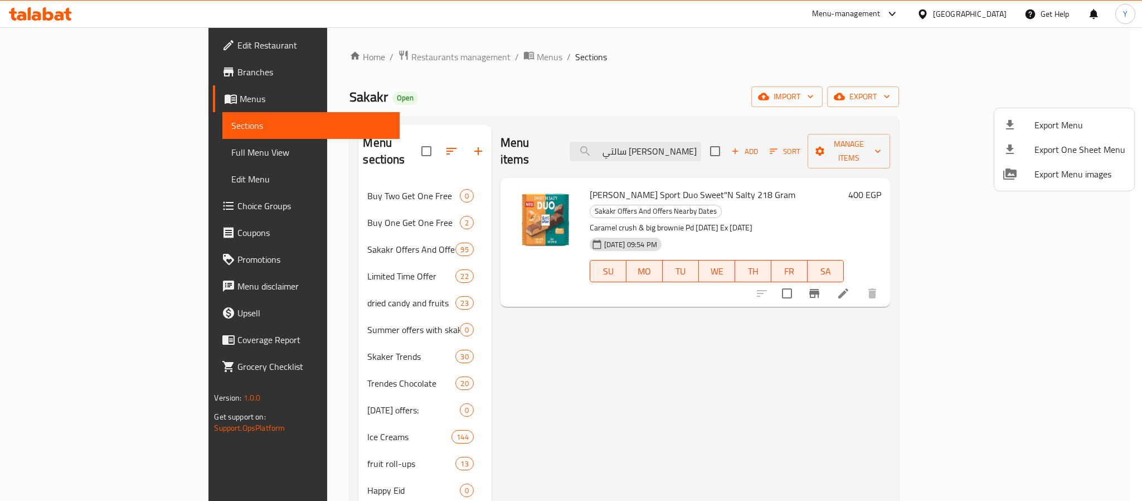
click at [738, 148] on div at bounding box center [571, 250] width 1142 height 501
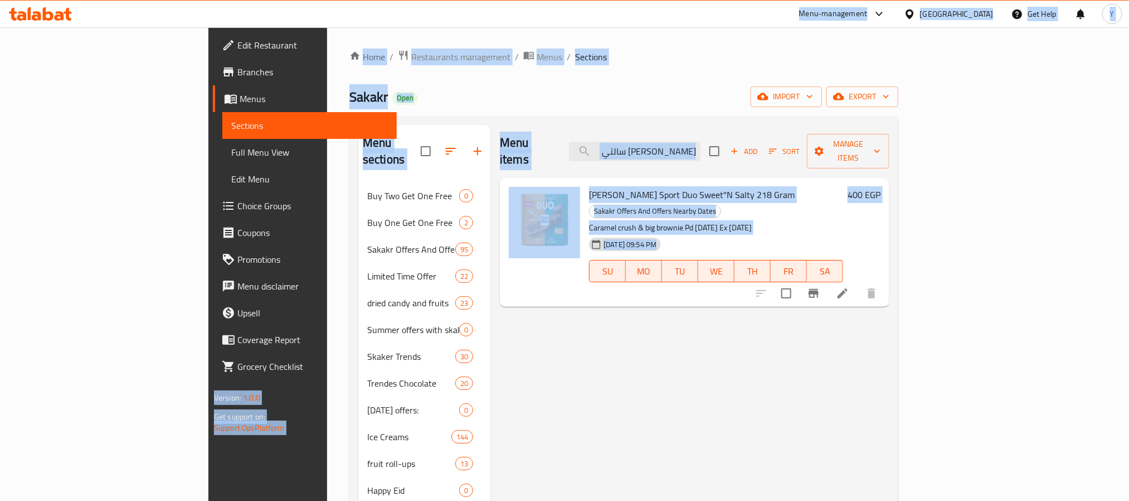
click at [701, 148] on input "[PERSON_NAME] سالتي" at bounding box center [635, 152] width 132 height 20
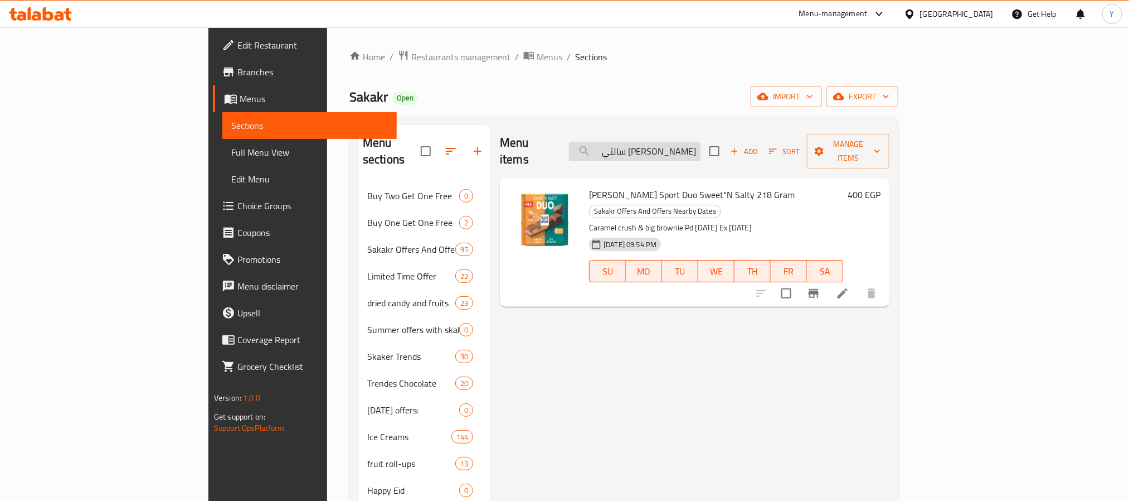
paste input "يكولاته ريتر سبورت مع كاكاو"
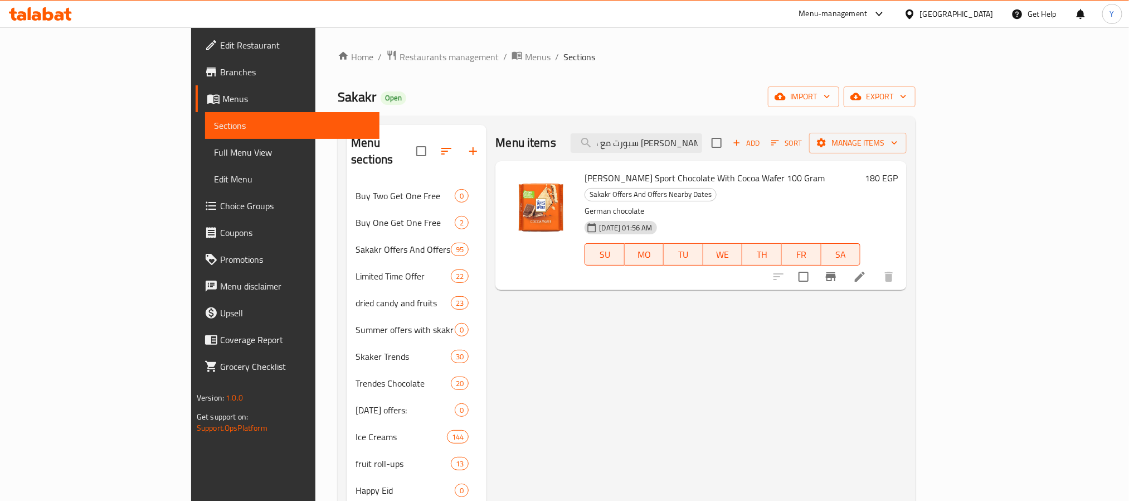
click at [638, 172] on span "[PERSON_NAME] Sport Chocolate With Cocoa Wafer 100 Gram" at bounding box center [705, 177] width 240 height 17
click at [683, 129] on div "Menu items شيكولاته ريتر سبورت مع كاكاو Add Sort Manage items" at bounding box center [701, 143] width 411 height 36
click at [683, 146] on input "[PERSON_NAME] سبورت مع كاكاو" at bounding box center [637, 143] width 132 height 20
paste input "كولاته تورين مستر بايت غراون بحشوه كريمة كاكاو مغطى بالشوكولاته الداكنة 35 جرام"
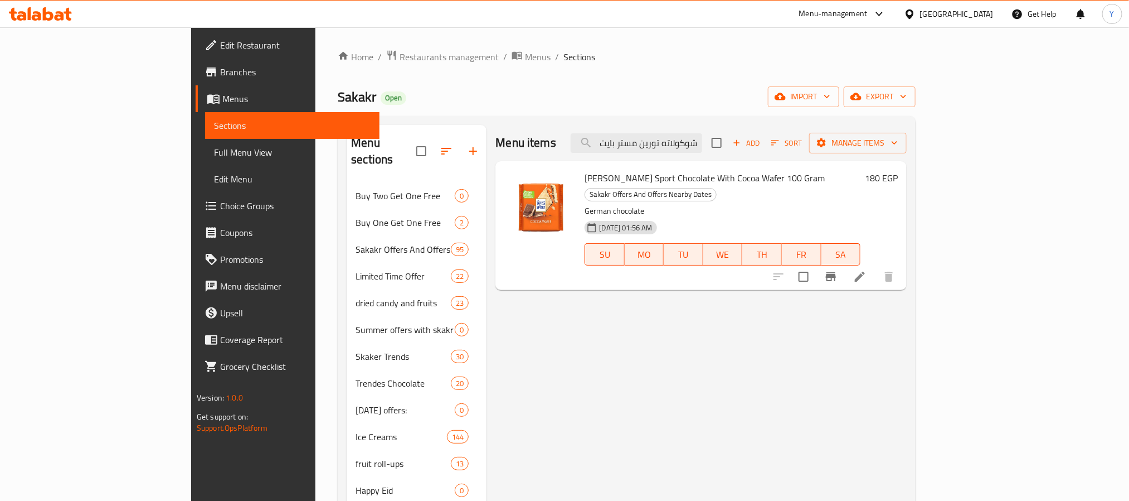
scroll to position [0, -226]
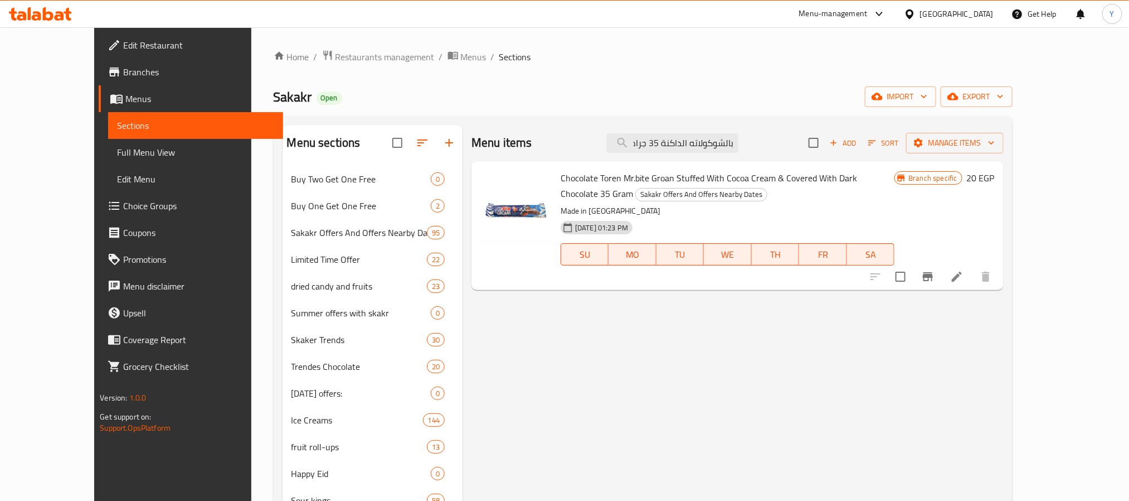
type input "شوكولاته تورين مستر بايت غراون بحشوه كريمة كاكاو مغطى بالشوكولاته الداكنة 35 جر…"
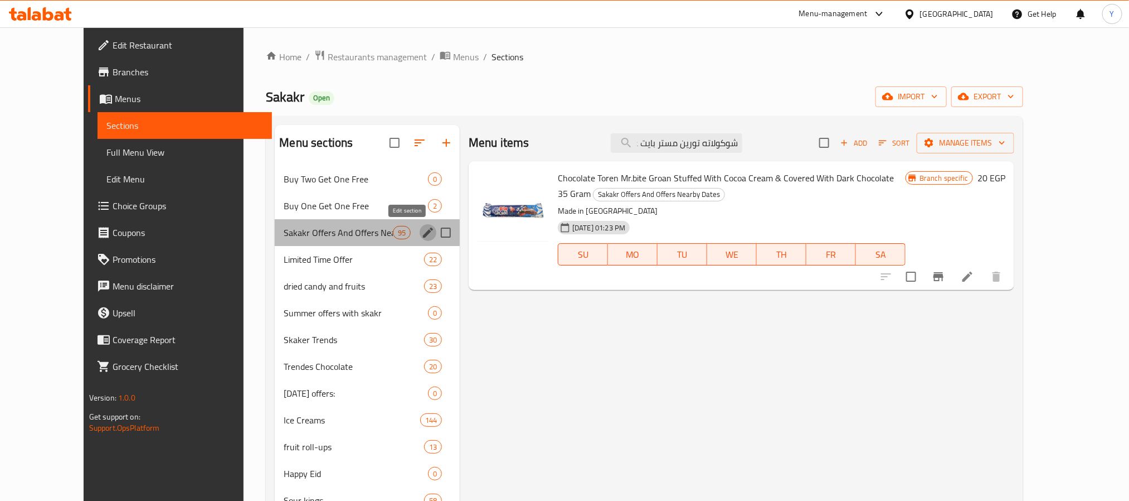
click at [421, 229] on icon "edit" at bounding box center [427, 232] width 13 height 13
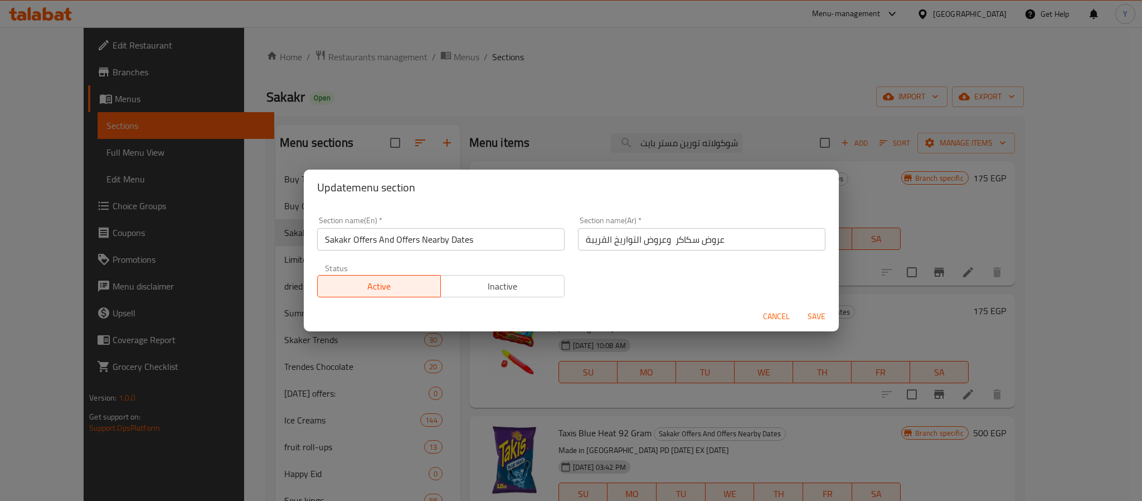
click at [773, 315] on span "Cancel" at bounding box center [776, 316] width 27 height 14
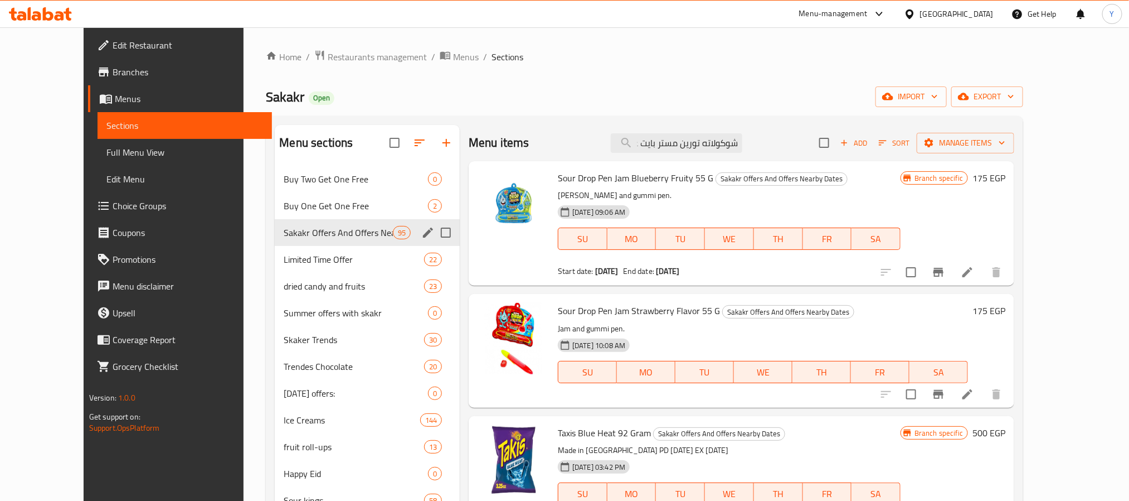
click at [701, 130] on div "Menu items شوكولاته تورين مستر بايت غراون بحشوه كريمة كاكاو مغطى بالشوكولاته ال…" at bounding box center [742, 143] width 546 height 36
click at [706, 149] on input "شوكولاته تورين مستر بايت غراون بحشوه كريمة كاكاو مغطى بالشوكولاته الداكنة 35 جر…" at bounding box center [677, 143] width 132 height 20
paste input "شوبا تشوبس ساور بيلت بنكهة فراوله 9"
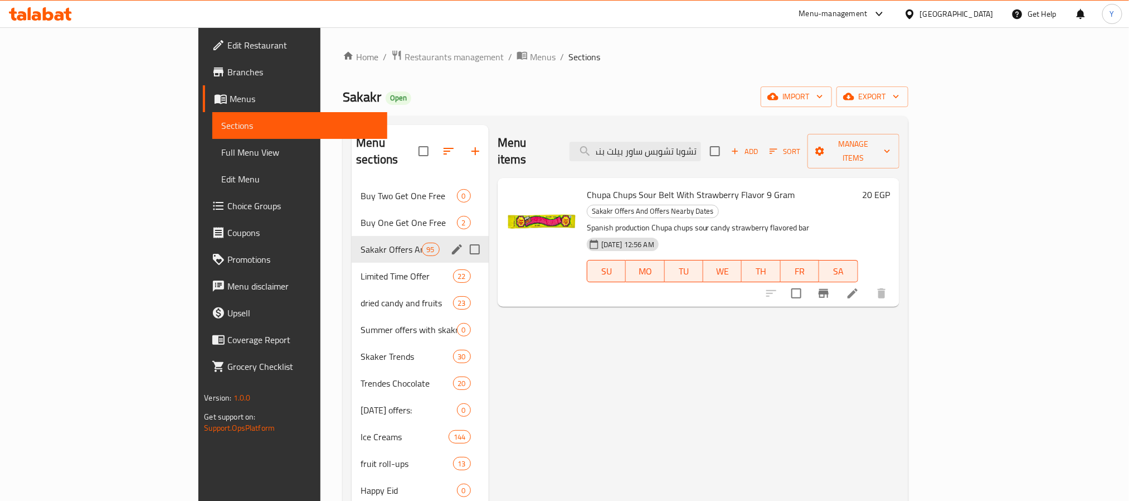
click at [701, 149] on input "تشوبا تشوبس ساور بيلت بنكهة فراوله 9 جرام" at bounding box center [636, 152] width 132 height 20
click at [681, 142] on input "تشوبا تشوبس ساور بيلت بنكهة فراوله 9 جرام" at bounding box center [636, 152] width 132 height 20
drag, startPoint x: 679, startPoint y: 141, endPoint x: 624, endPoint y: 154, distance: 56.7
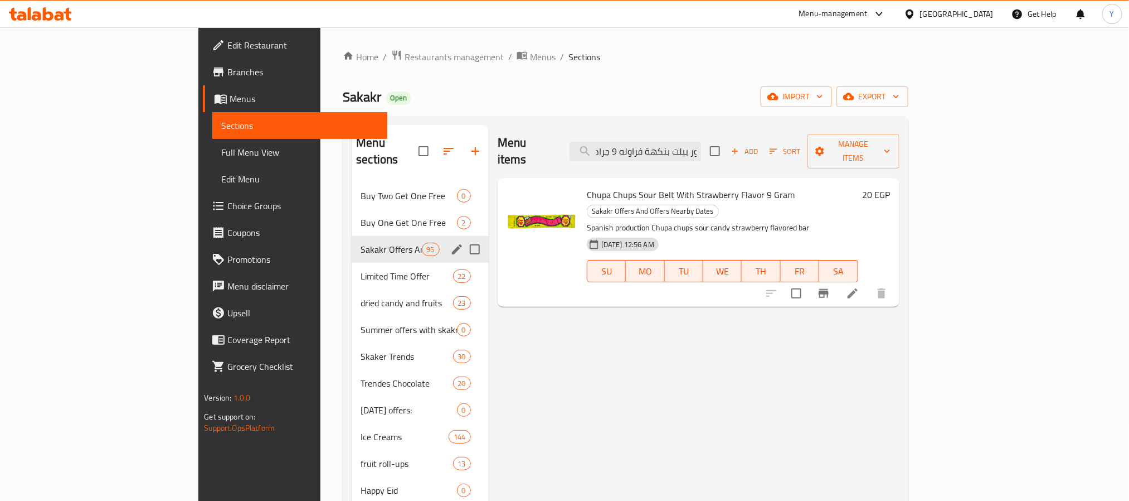
click at [624, 154] on div "Menu items تشوبا تشوبس ساور بيلت بنكهة فراوله 9 جرام Add Sort Manage items" at bounding box center [699, 151] width 402 height 53
click at [686, 142] on input "تشوبا تشوبس ساور بيلت بنكهة فراوله 9 جرام" at bounding box center [636, 152] width 132 height 20
drag, startPoint x: 692, startPoint y: 144, endPoint x: 563, endPoint y: 144, distance: 129.9
click at [564, 144] on div "Menu items تشوبا تشوبس ساور بيلت بنكهة فراوله 9 جرام Add Sort Manage items" at bounding box center [699, 151] width 402 height 53
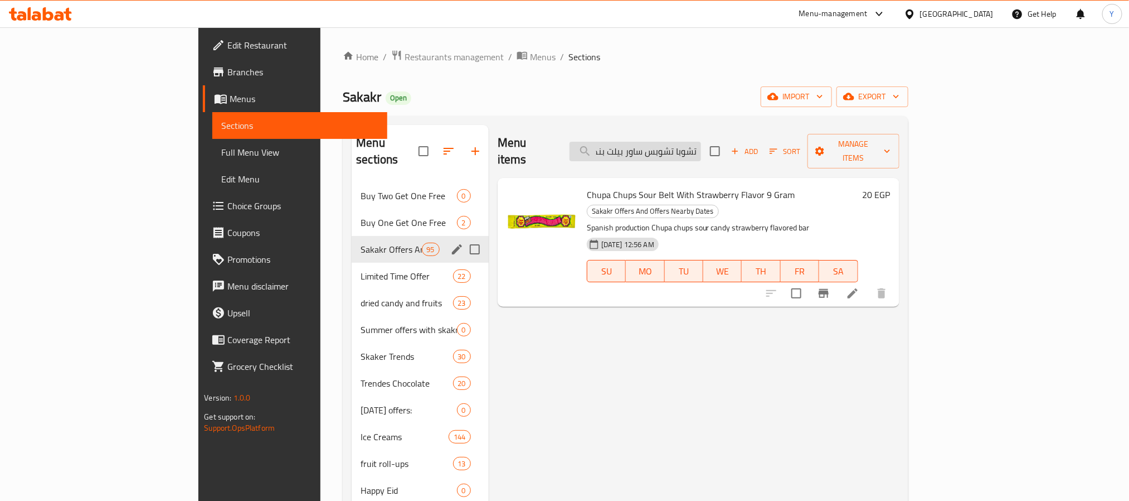
click at [701, 147] on input "تشوبا تشوبس ساور بيلت بنكهة فراوله 9 جرام" at bounding box center [636, 152] width 132 height 20
paste input "[PERSON_NAME] ميلكينيس 100"
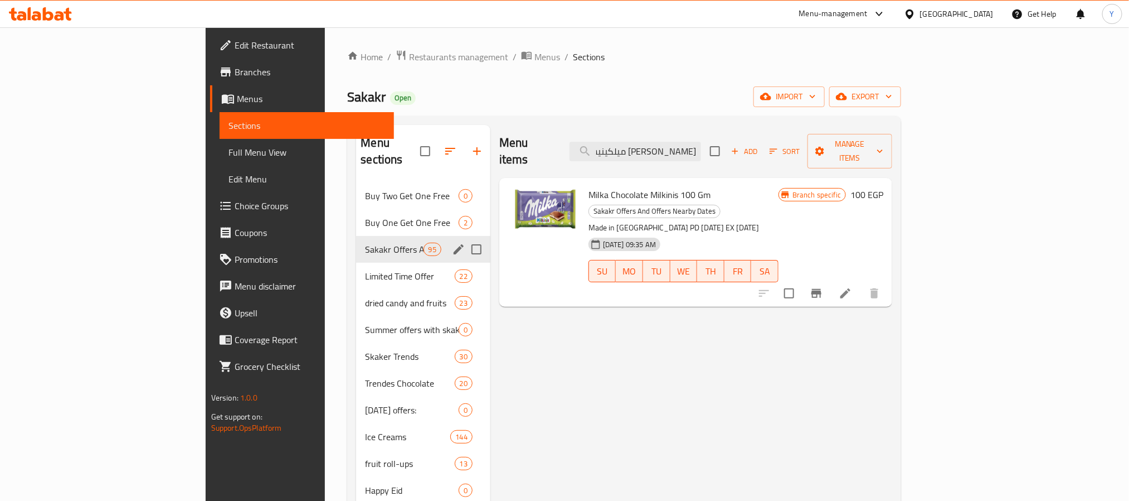
click at [702, 178] on div "Milka Chocolate Milkinis 100 Gm Sakakr Offers And Offers Nearby Dates Made in […" at bounding box center [696, 242] width 393 height 129
click at [701, 146] on input "[PERSON_NAME] ميلكينيس 100 جرام" at bounding box center [636, 152] width 132 height 20
paste input "جيليبون ساور باتش بنكهة الخوخ 8"
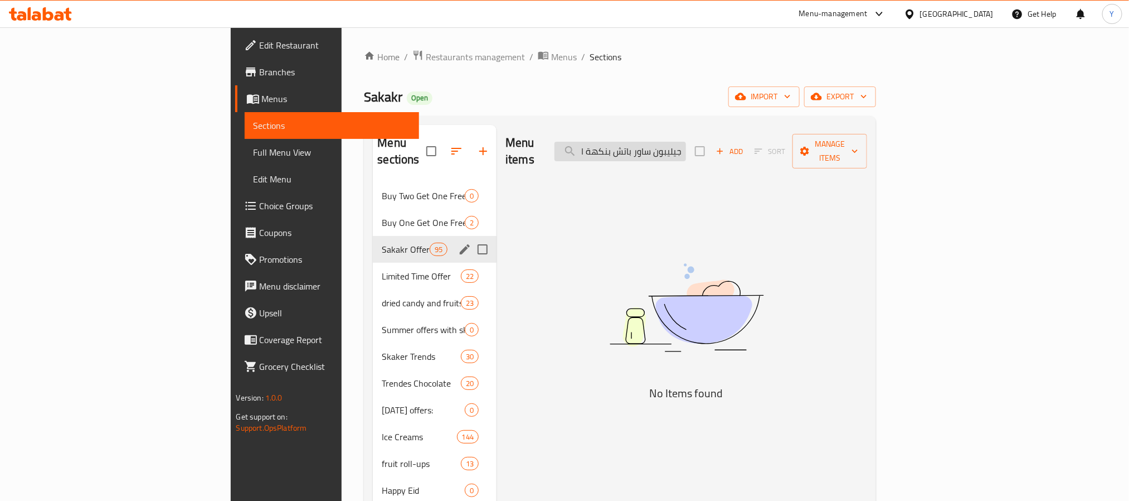
click at [686, 146] on input "جيليبون ساور باتش بنكهة الخوخ 80 جرام" at bounding box center [621, 152] width 132 height 20
paste input "اور باتش بنكهة الخوخ"
click at [686, 144] on input "ساور باتش بنكهة الخوخ" at bounding box center [621, 152] width 132 height 20
click at [686, 149] on input "باتش بنكهة الخوخ" at bounding box center [621, 152] width 132 height 20
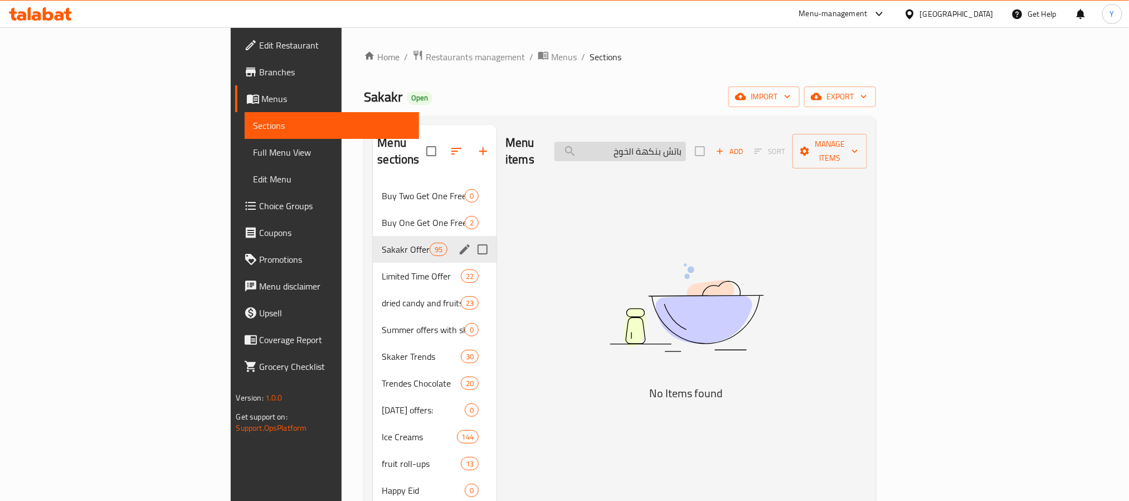
click at [686, 149] on input "باتش بنكهة الخوخ" at bounding box center [621, 152] width 132 height 20
click at [686, 142] on input "باتش بنكهة الخوخ" at bounding box center [621, 152] width 132 height 20
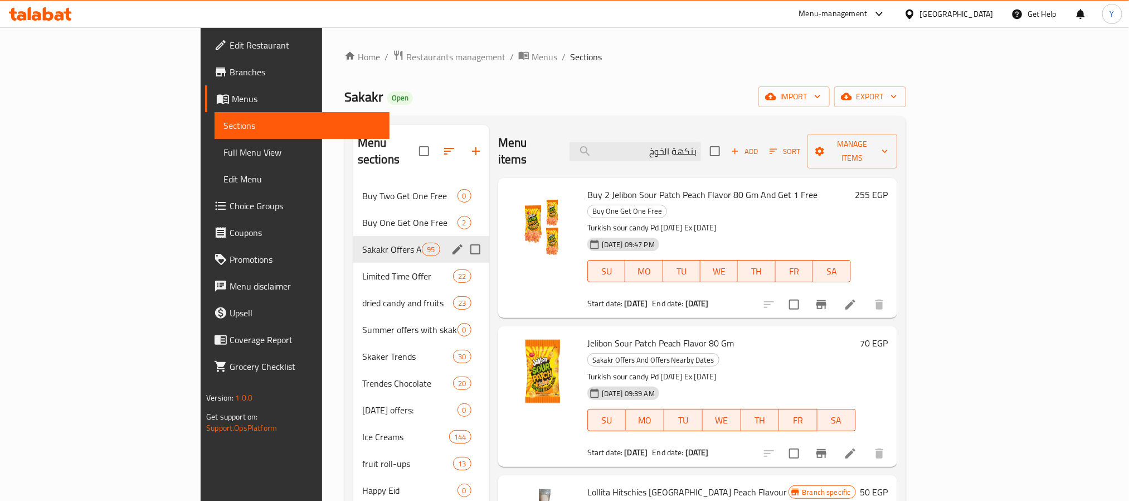
scroll to position [84, 0]
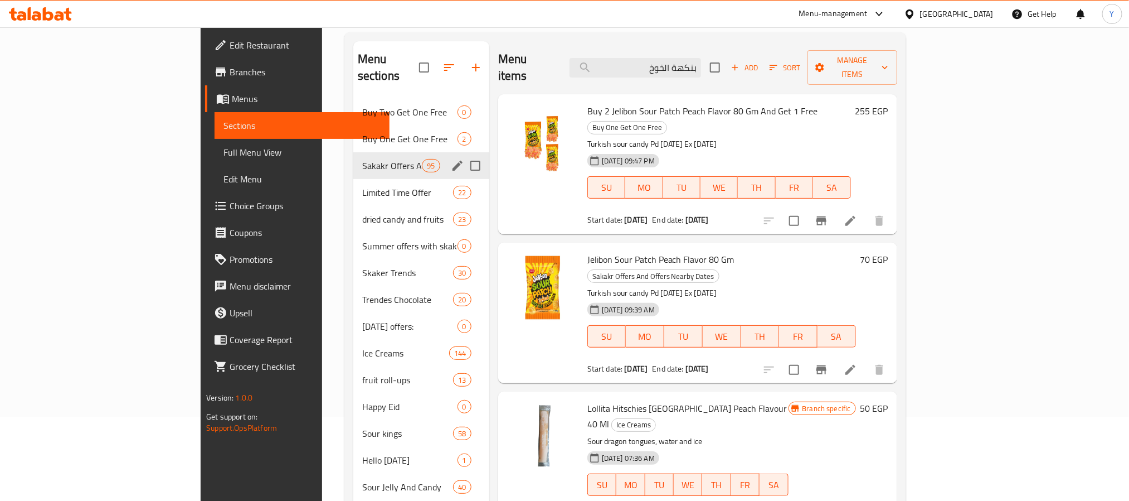
type input "بنكهة الخوخ"
click at [622, 251] on span "Jelibon Sour Patch Peach Flavor 80 Gm" at bounding box center [661, 259] width 147 height 17
click at [857, 363] on icon at bounding box center [850, 369] width 13 height 13
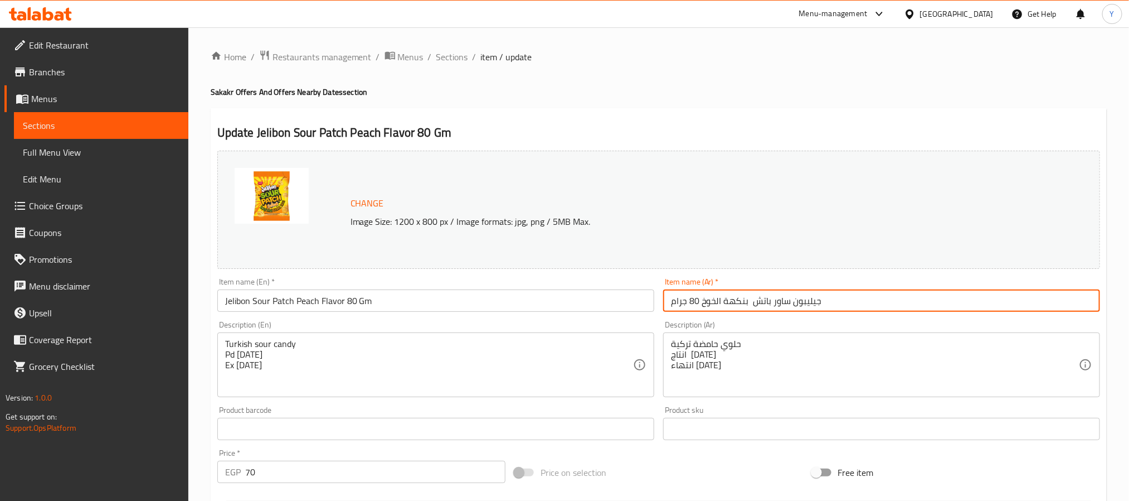
click at [787, 309] on input "جيليبون ساور باتش بنكهة الخوخ 80 جرام" at bounding box center [881, 300] width 437 height 22
click at [752, 307] on input "جيليبون ساور باتش بنكهة الخوخ 80 جرام" at bounding box center [881, 300] width 437 height 22
click at [748, 304] on input "جيليبون ساور باتش بنكهة الخوخ 80 جرام" at bounding box center [881, 300] width 437 height 22
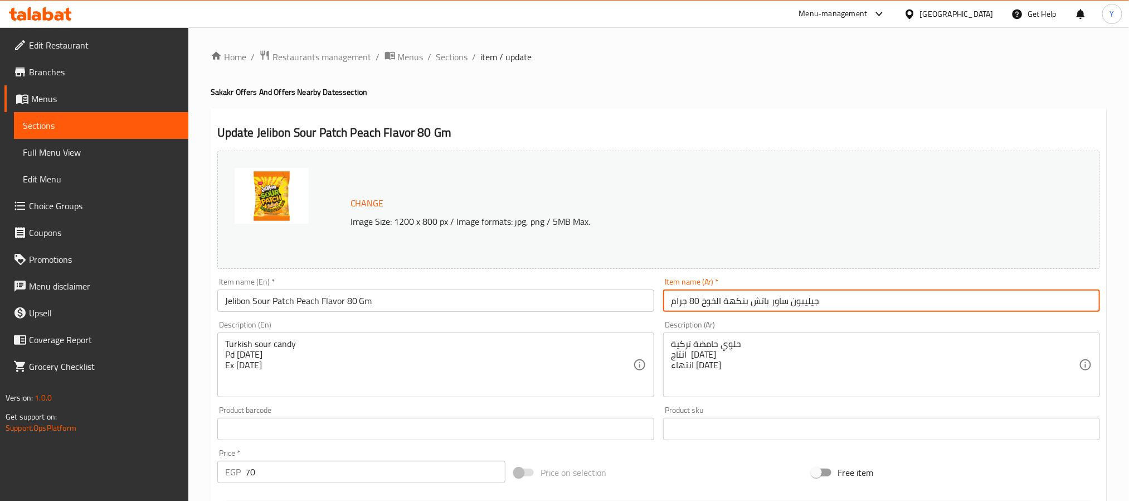
type input "جيليبون ساور باتش بنكهة الخوخ 80 جرام"
click at [460, 57] on span "Sections" at bounding box center [453, 56] width 32 height 13
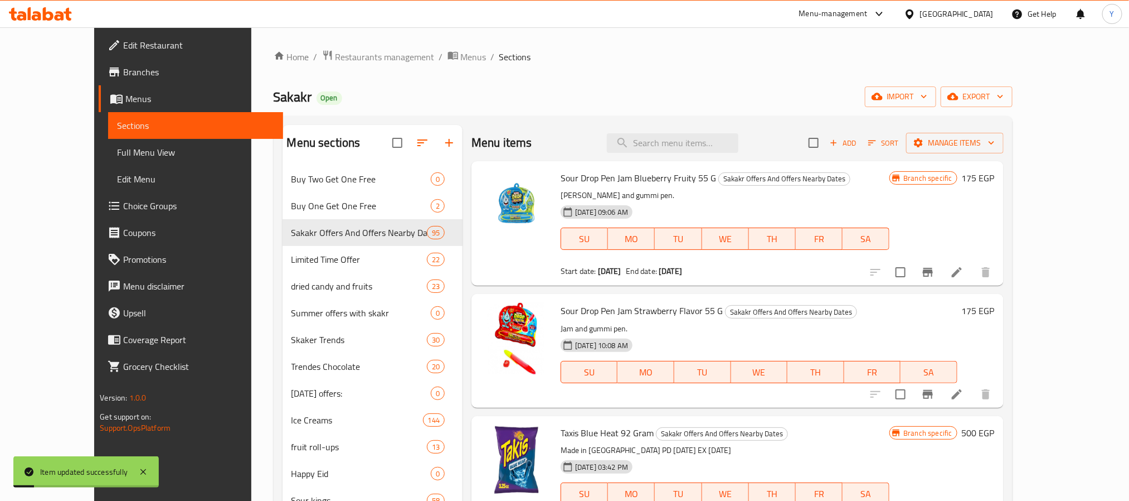
click at [791, 188] on div "Sour Drop Pen Jam Blueberry Fruity 55 G Sakakr Offers And Offers Nearby Dates […" at bounding box center [725, 223] width 338 height 115
drag, startPoint x: 711, startPoint y: 124, endPoint x: 711, endPoint y: 134, distance: 10.6
click at [711, 144] on input "search" at bounding box center [673, 143] width 132 height 20
paste input "جيليبون ساور باتش بنكهة الخوخ 80 جرام"
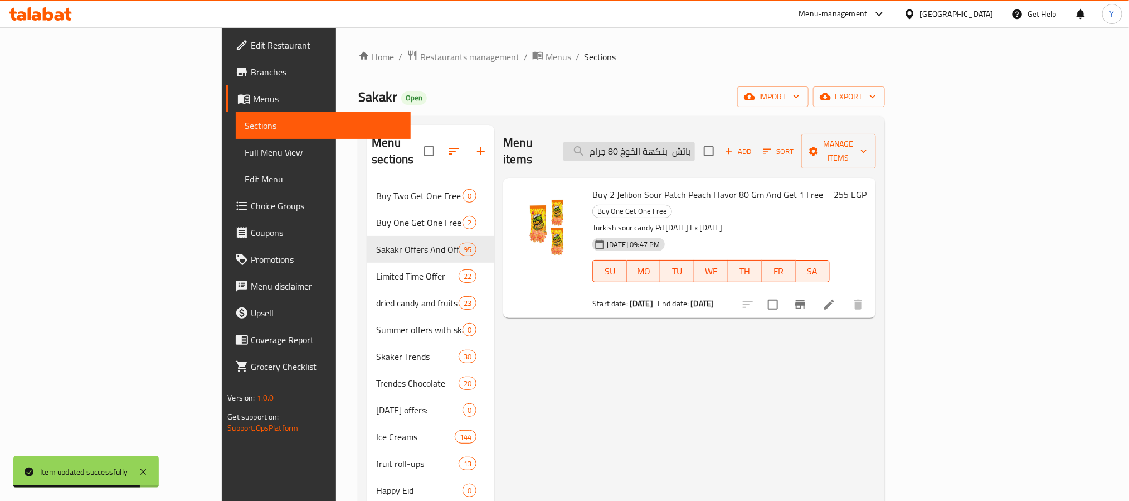
drag, startPoint x: 697, startPoint y: 151, endPoint x: 671, endPoint y: 149, distance: 26.2
click at [671, 149] on input "جيليبون ساور باتش بنكهة الخوخ 80 جرام" at bounding box center [630, 152] width 132 height 20
click at [695, 149] on input "جيليبون ساور باتش بنكهة الخوخ 80 جرام" at bounding box center [630, 152] width 132 height 20
click at [695, 142] on input "جيليبون ساور باتش بنكهة الخوخ 80 جرام" at bounding box center [630, 152] width 132 height 20
paste input "search"
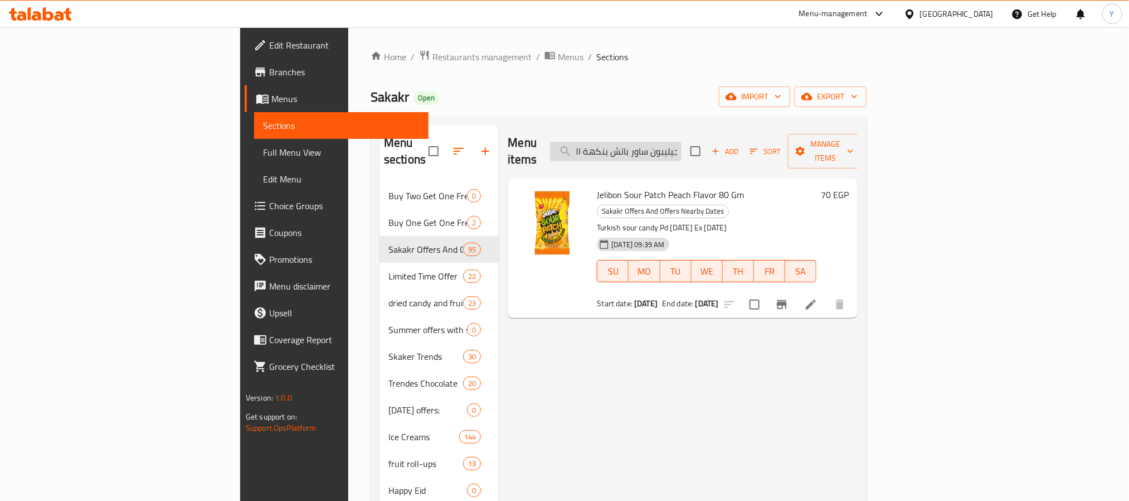
click at [682, 149] on input "جيليبون ساور باتش بنكهة الخوخ 80 جرام" at bounding box center [616, 152] width 132 height 20
paste input "[PERSON_NAME] ايطالي رقائق مقرمشه بحشوه الكاكاو والحليب ٢٥.٦ ج"
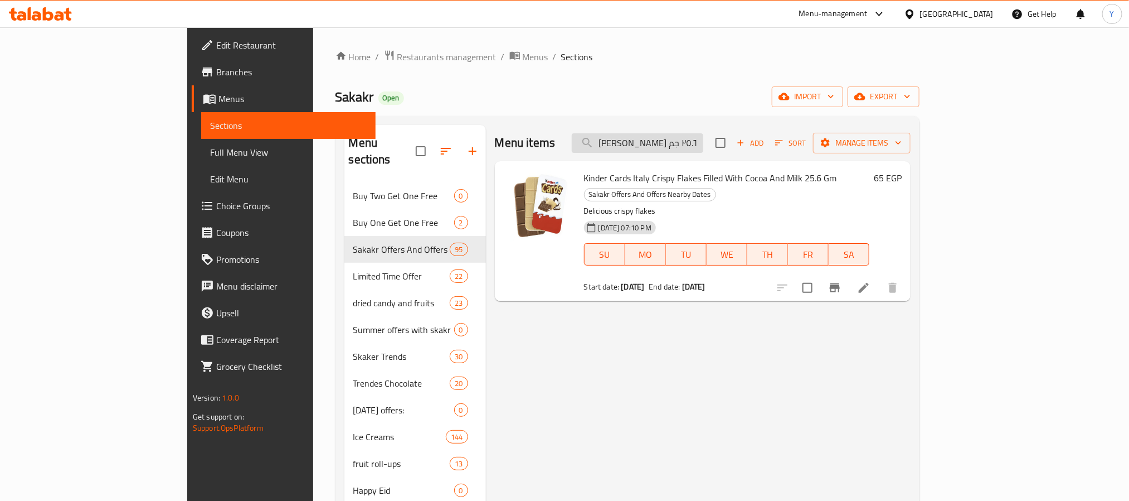
click at [656, 139] on input "[PERSON_NAME] ايطالي رقائق مقرمشه بحشوه الكاكاو والحليب ٢٥.٦ جم" at bounding box center [638, 143] width 132 height 20
paste input "اشتري 2 جيليبون ساور باتش بنكهة الخوخ 80 جرام واحصل علي 1 مجانا"
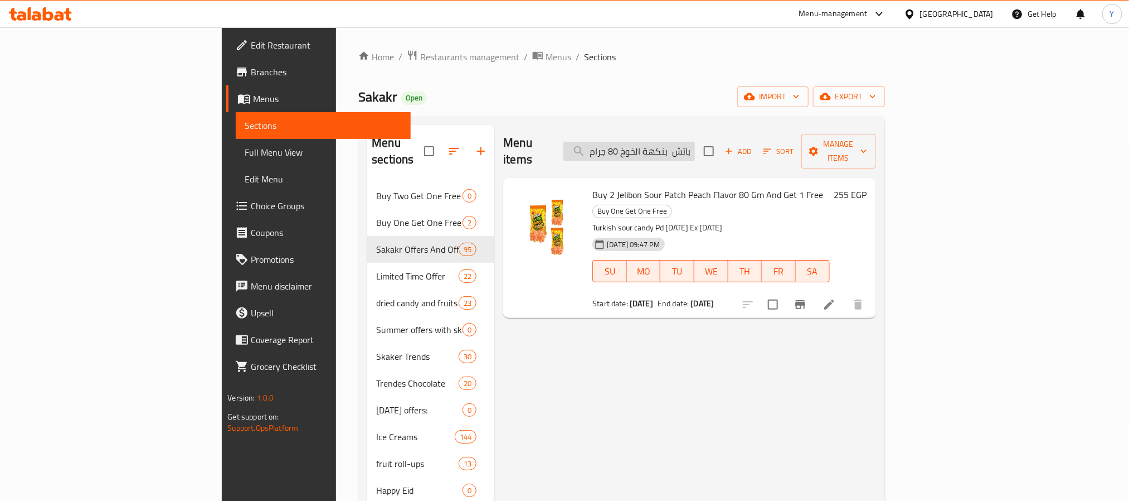
click at [695, 142] on input "جيليبون ساور باتش بنكهة الخوخ 80 جرام" at bounding box center [630, 152] width 132 height 20
paste input "شتري 2 جيليبون ساور باتش بنكهة كيدز 80 جرام واحصل علي 1 مجانا"
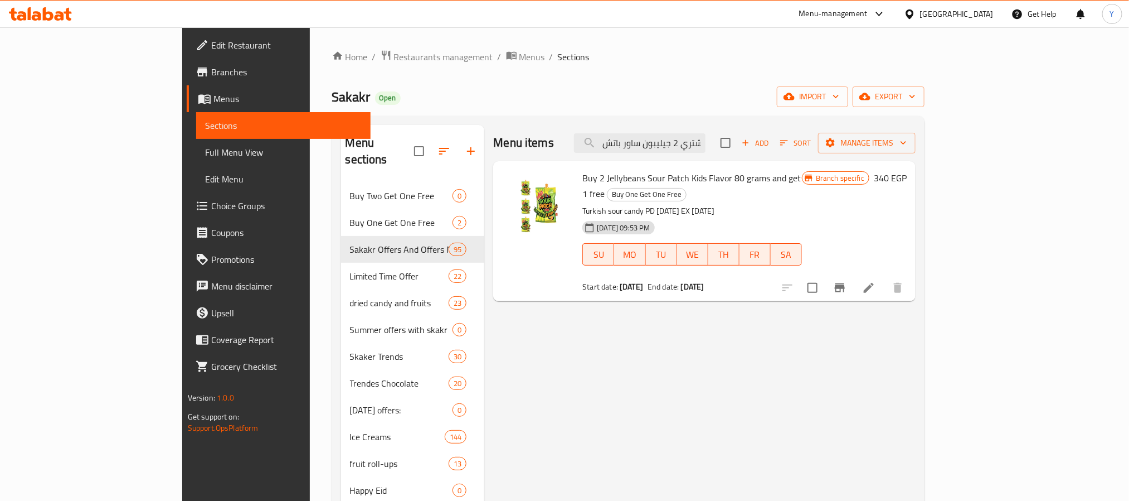
click at [681, 279] on b "[DATE]" at bounding box center [692, 286] width 23 height 14
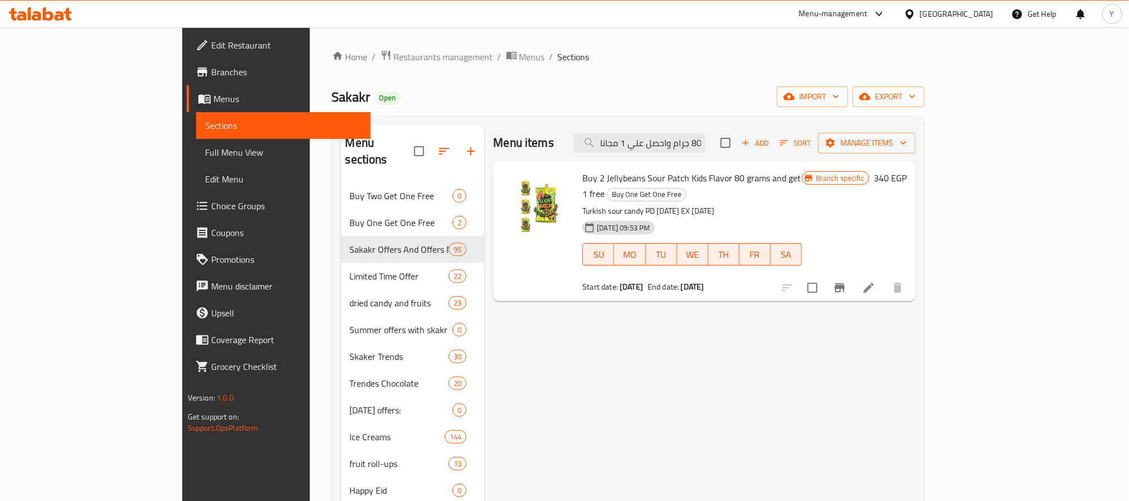
click at [681, 279] on b "[DATE]" at bounding box center [692, 286] width 23 height 14
click at [648, 279] on span "End date:" at bounding box center [663, 286] width 31 height 14
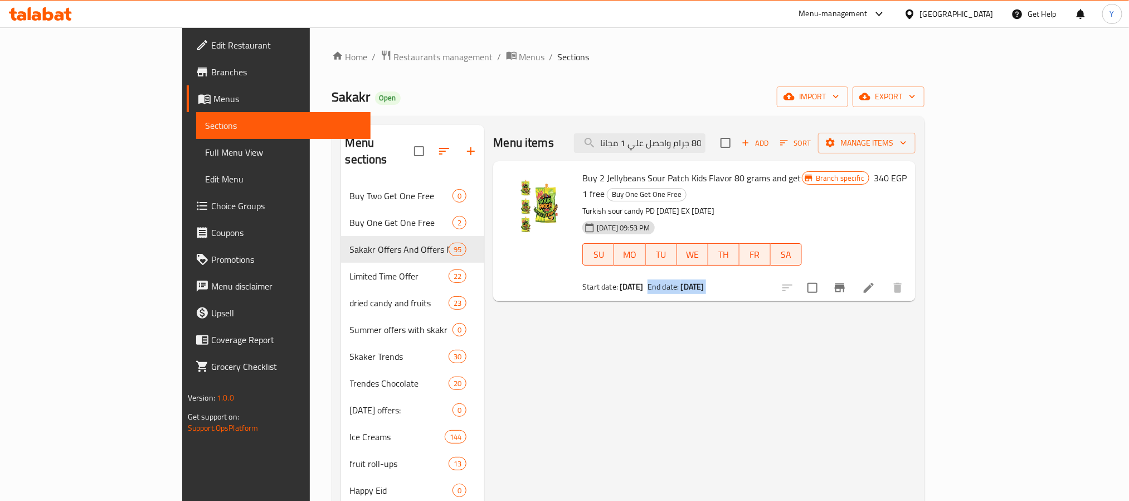
click at [648, 279] on span "End date:" at bounding box center [663, 286] width 31 height 14
click at [706, 142] on input "اشتري 2 جيليبون ساور باتش بنكهة كيدز 80 جرام واحصل علي 1 مجانا" at bounding box center [640, 143] width 132 height 20
paste input "[PERSON_NAME] ايطالي رقائق مقرمشه بحشوه الكاكاو والحليب ٢٥.٦ جم"
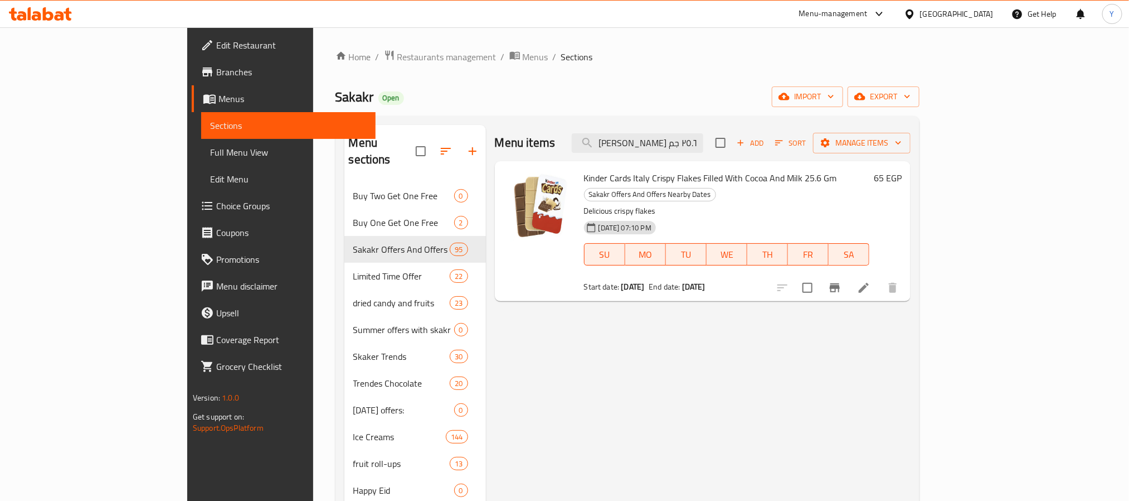
click at [336, 94] on span "Sakakr" at bounding box center [355, 96] width 38 height 25
copy span "Sakakr"
click at [704, 135] on input "[PERSON_NAME] ايطالي رقائق مقرمشه بحشوه الكاكاو والحليب ٢٥.٦ جم" at bounding box center [638, 143] width 132 height 20
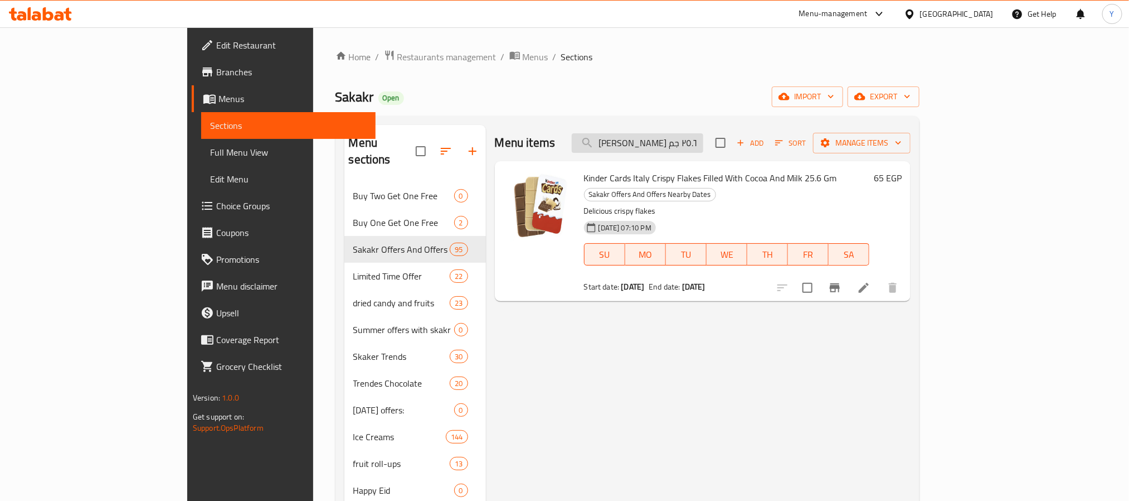
paste input "يز ستاكس بنكهة الشيدر 156جرا"
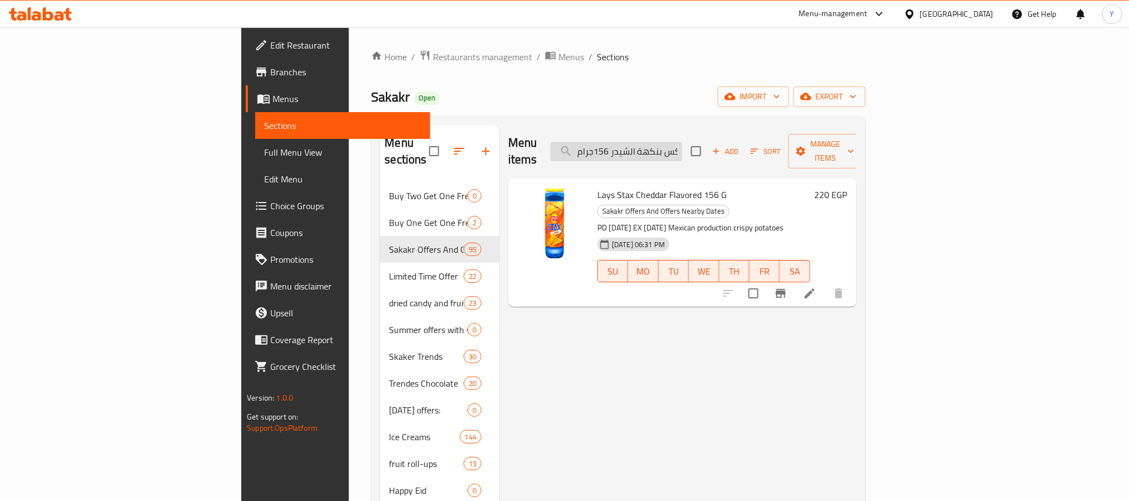
click at [682, 142] on input "ليز ستاكس بنكهة الشيدر 156جرام" at bounding box center [617, 152] width 132 height 20
paste input "ندت إكسلنس دارك 85% كاكاو 100"
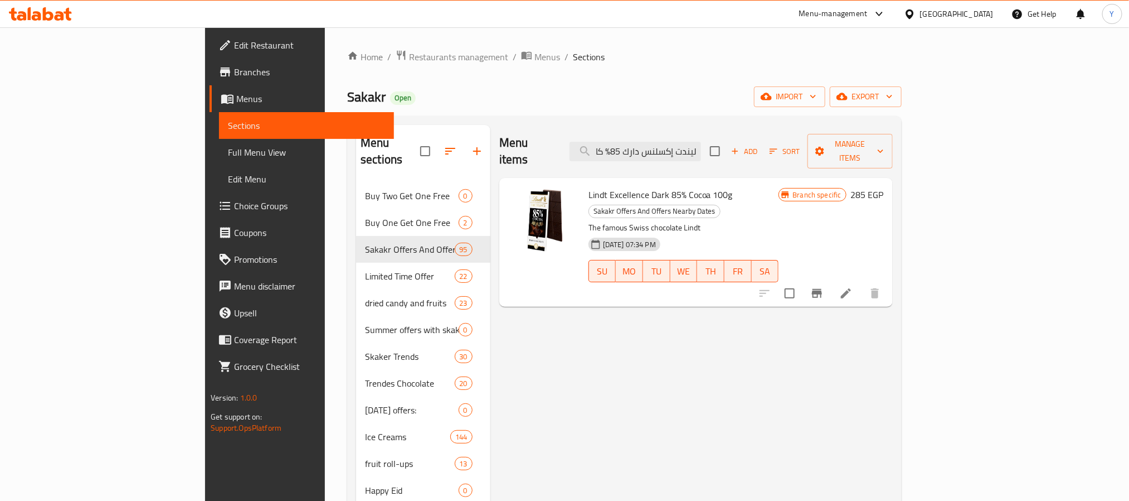
type input "ليندت إكسلنس دارك 85% كاكاو 100جرام"
click at [347, 88] on span "Sakakr" at bounding box center [366, 96] width 38 height 25
copy span "Sakakr"
